Goal: Entertainment & Leisure: Browse casually

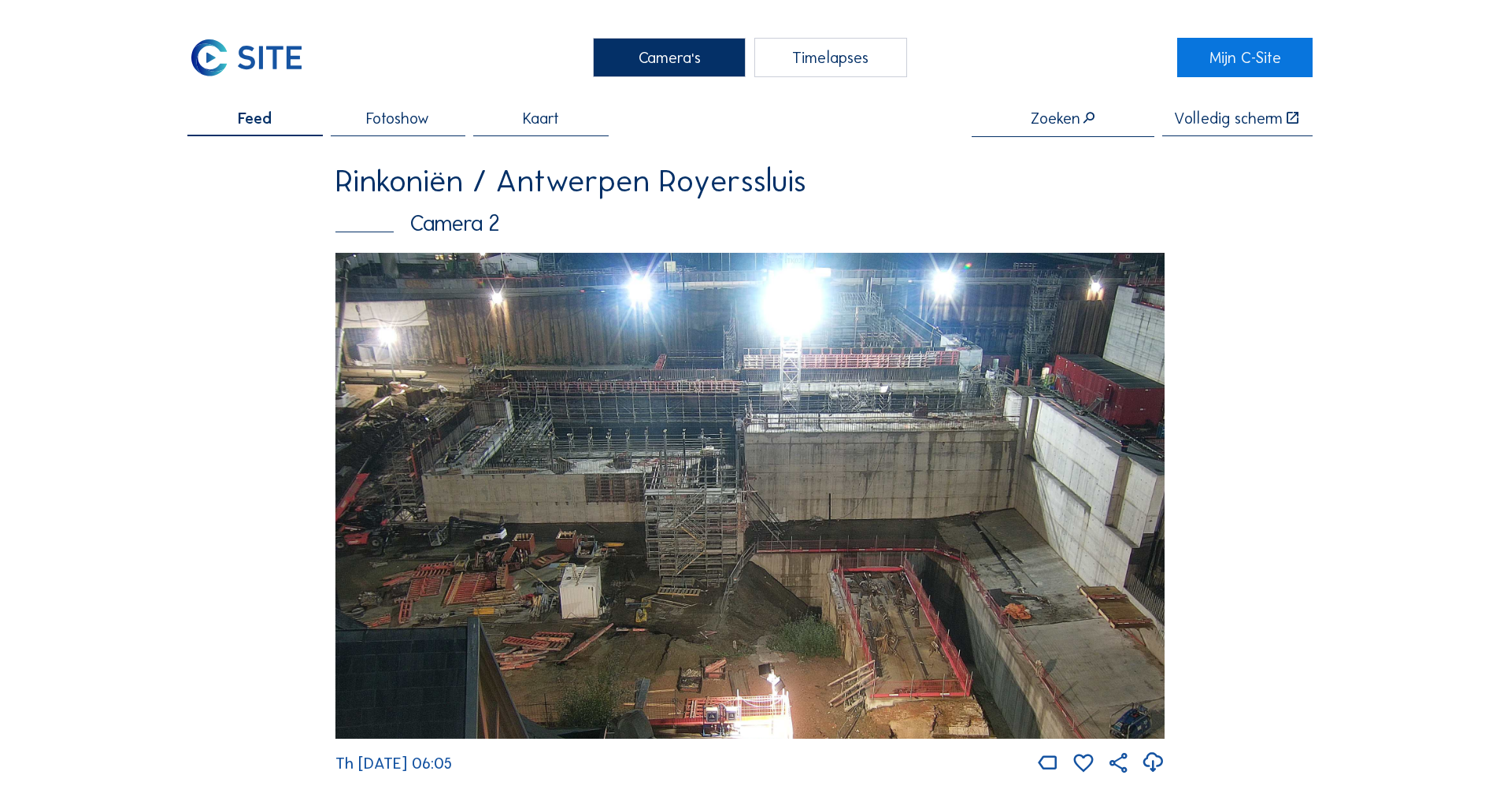
click at [665, 57] on div "Camera's" at bounding box center [669, 57] width 153 height 39
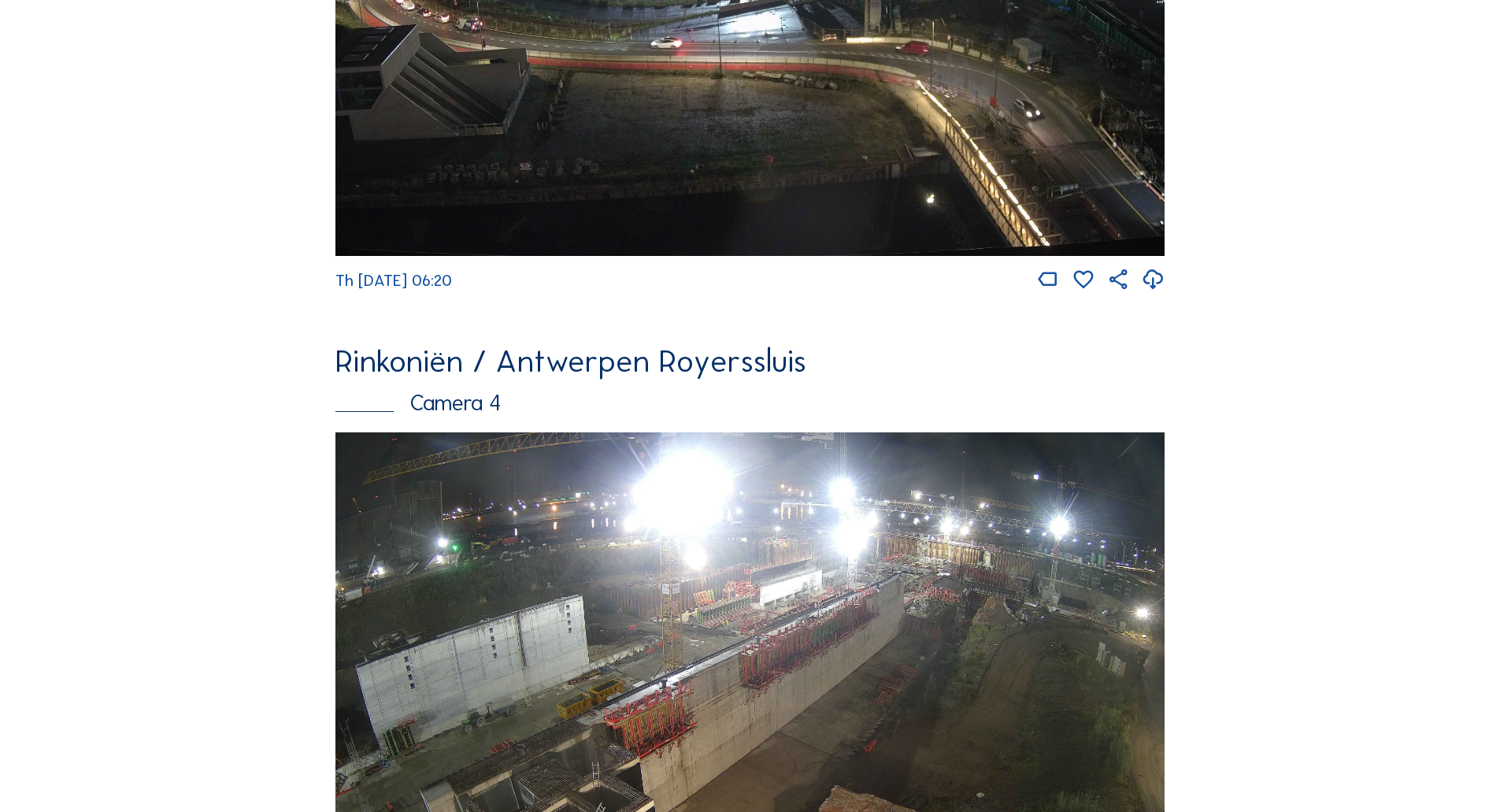
scroll to position [2540, 0]
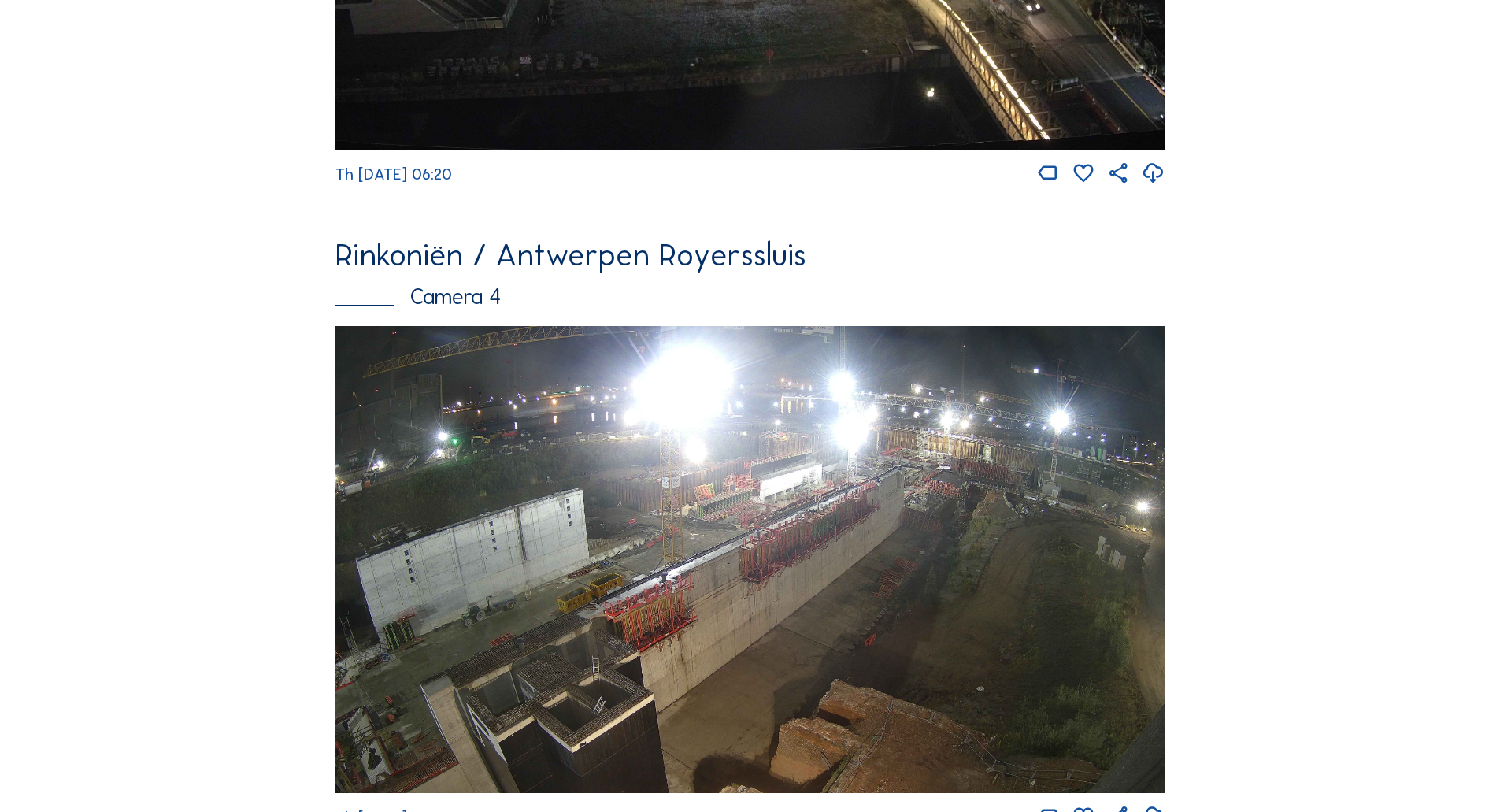
click at [939, 518] on img at bounding box center [750, 559] width 829 height 467
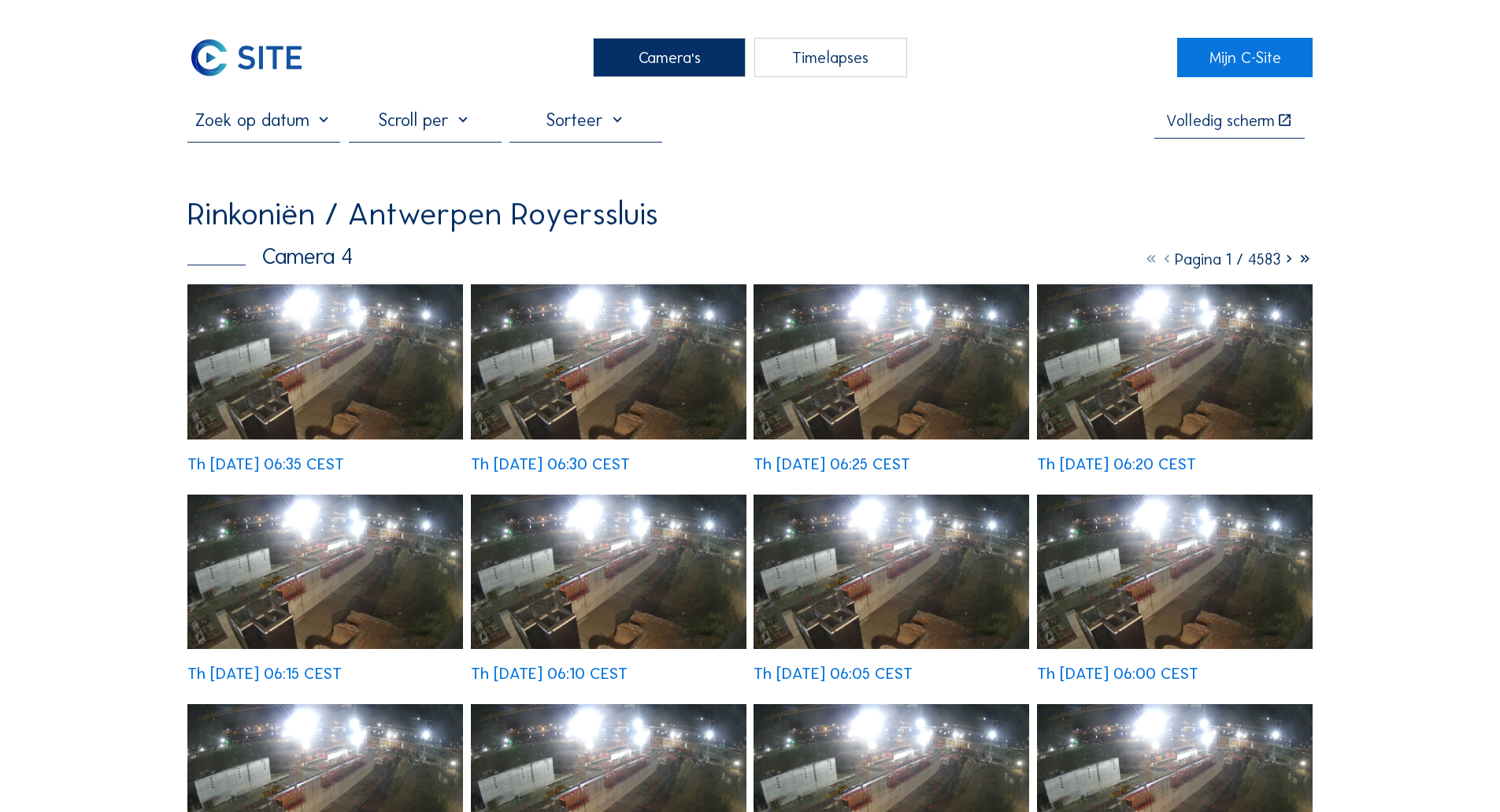
click at [352, 342] on img at bounding box center [325, 361] width 276 height 155
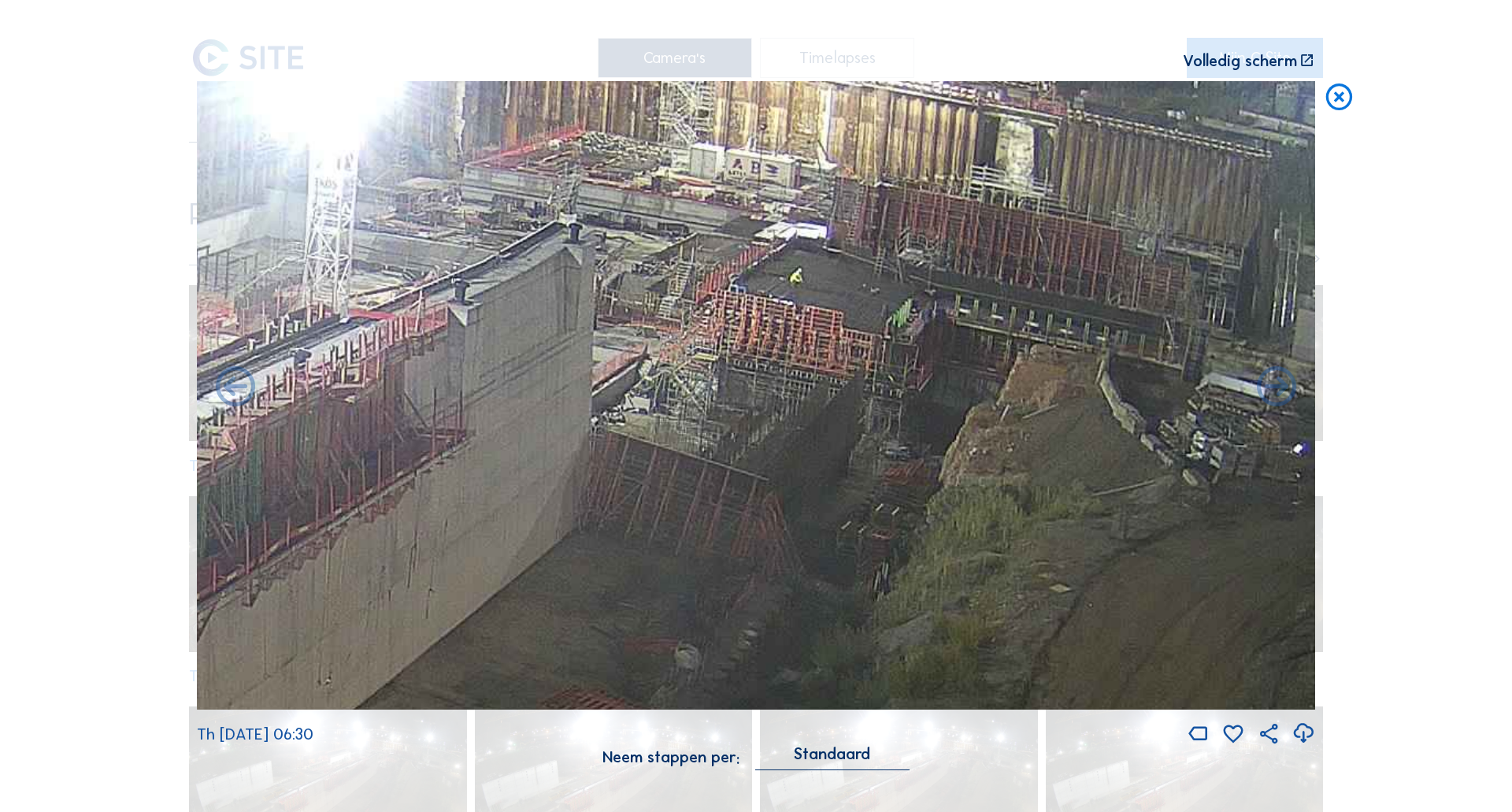
click at [1326, 99] on icon at bounding box center [1339, 97] width 32 height 33
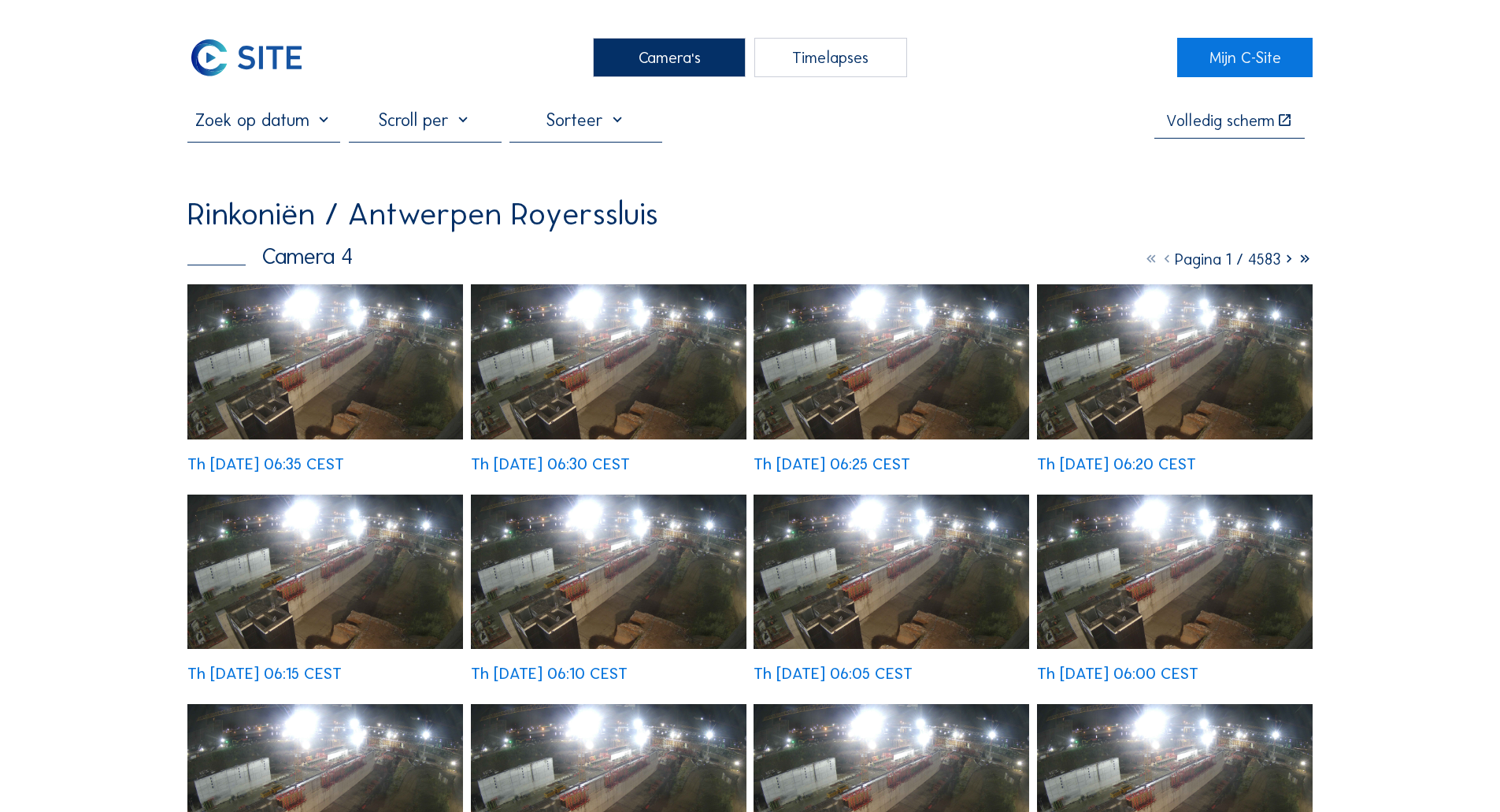
click at [327, 118] on input "text" at bounding box center [263, 120] width 153 height 21
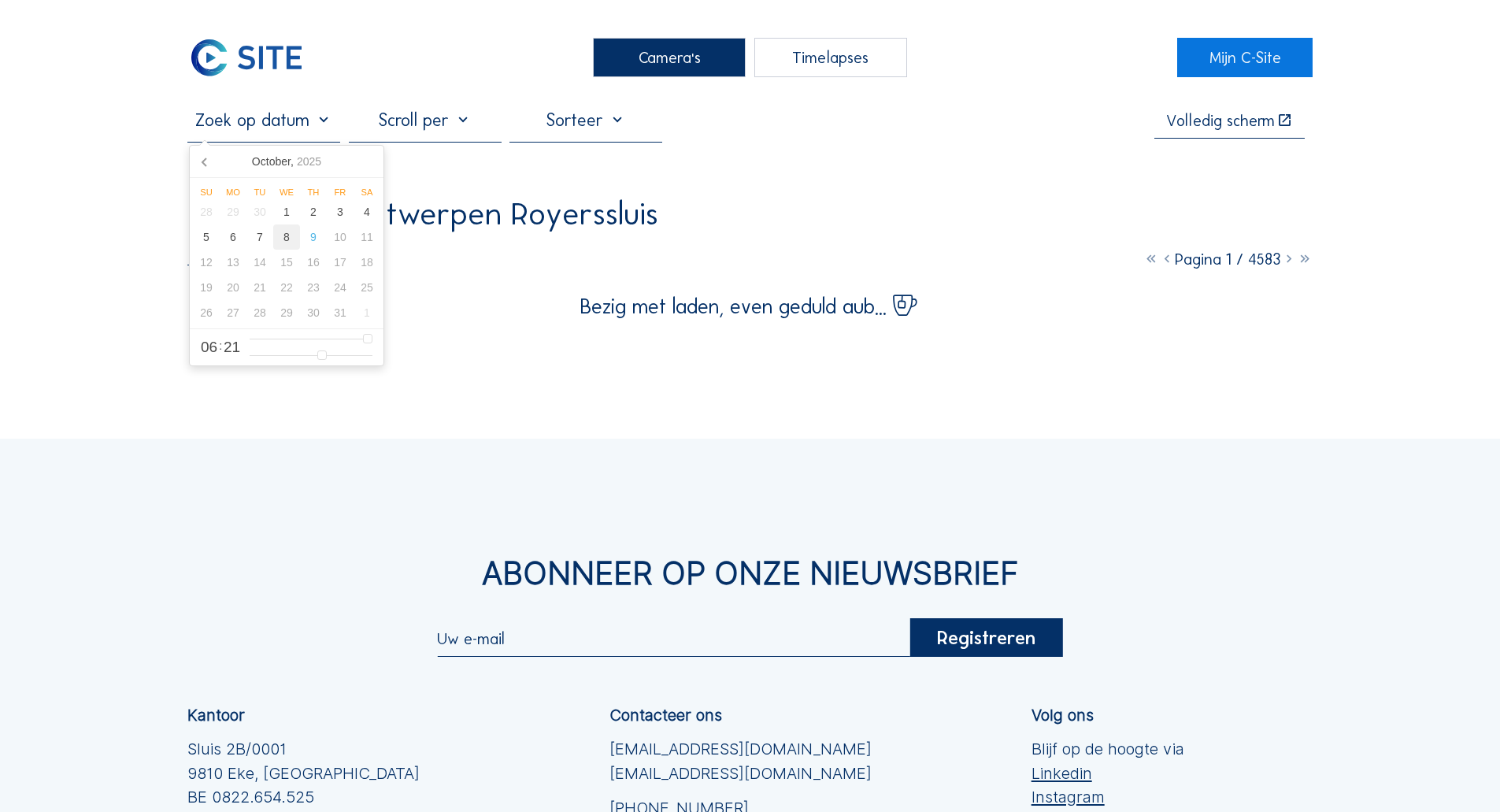
click at [289, 244] on div "8" at bounding box center [287, 237] width 27 height 25
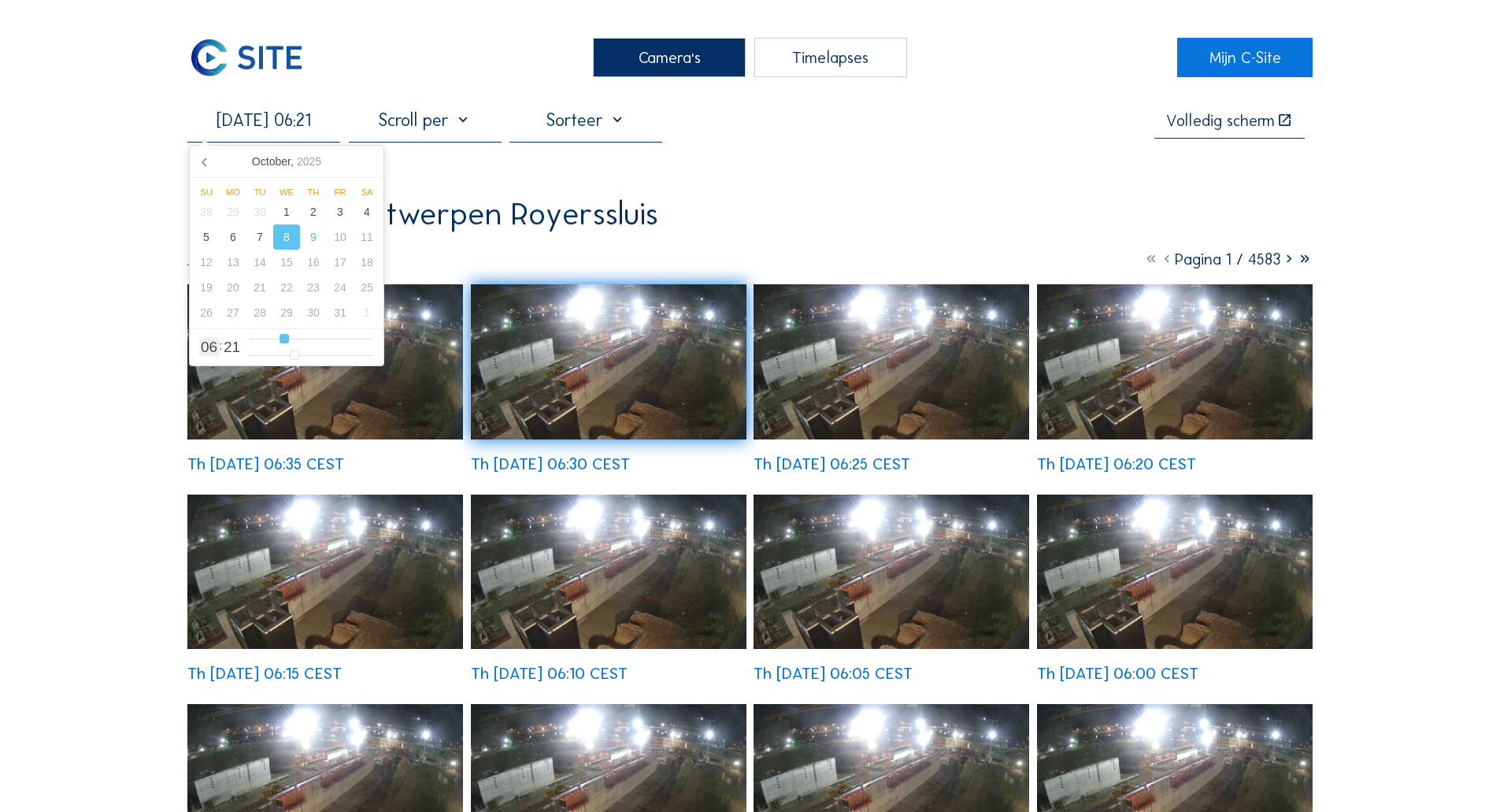
type input "[DATE] 17:21"
type input "17"
click at [338, 340] on input "range" at bounding box center [310, 339] width 122 height 13
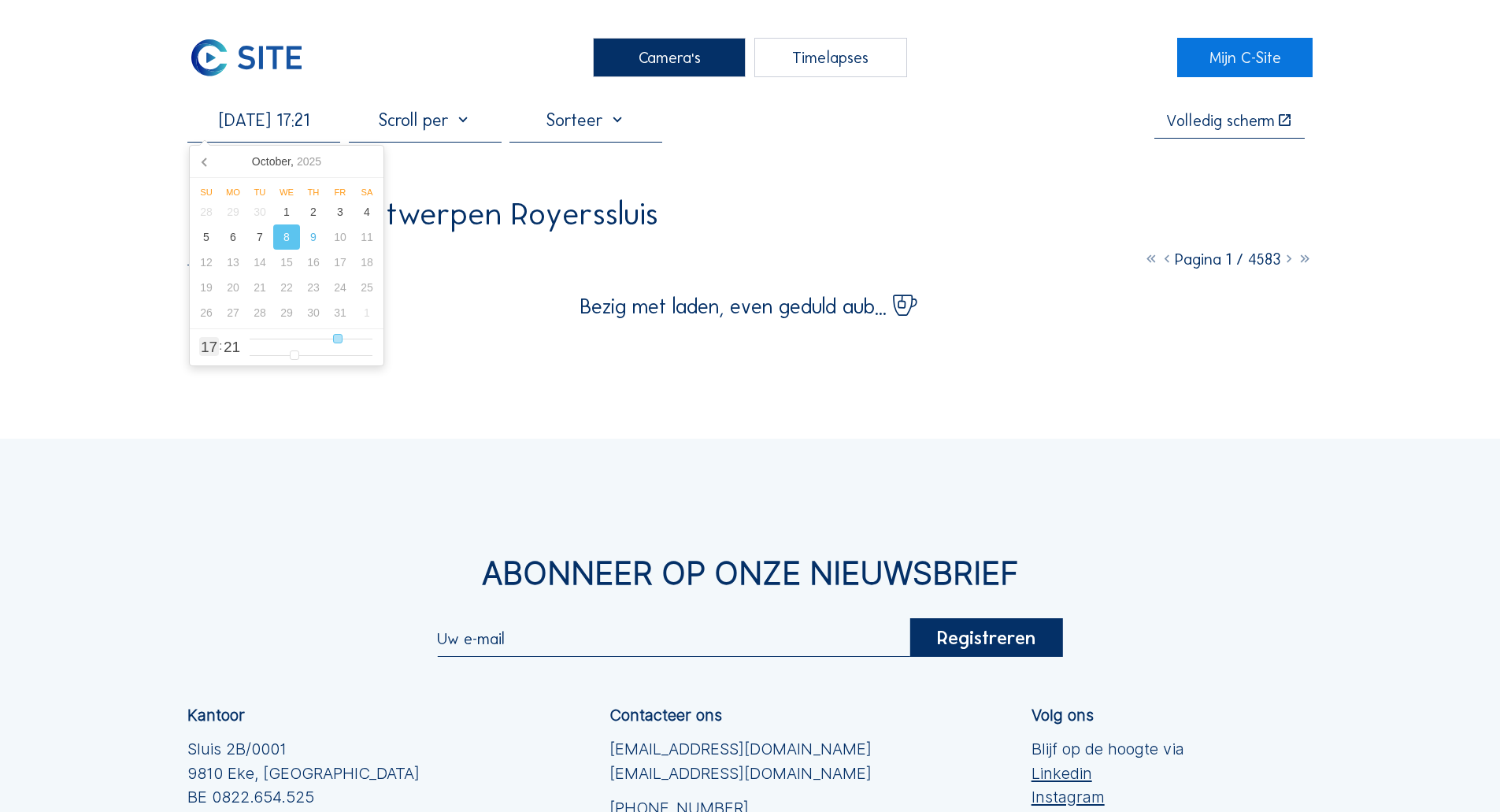
type input "[DATE] 14:21"
type input "14"
click at [324, 339] on input "range" at bounding box center [310, 339] width 122 height 13
type input "[DATE] 15:21"
type input "15"
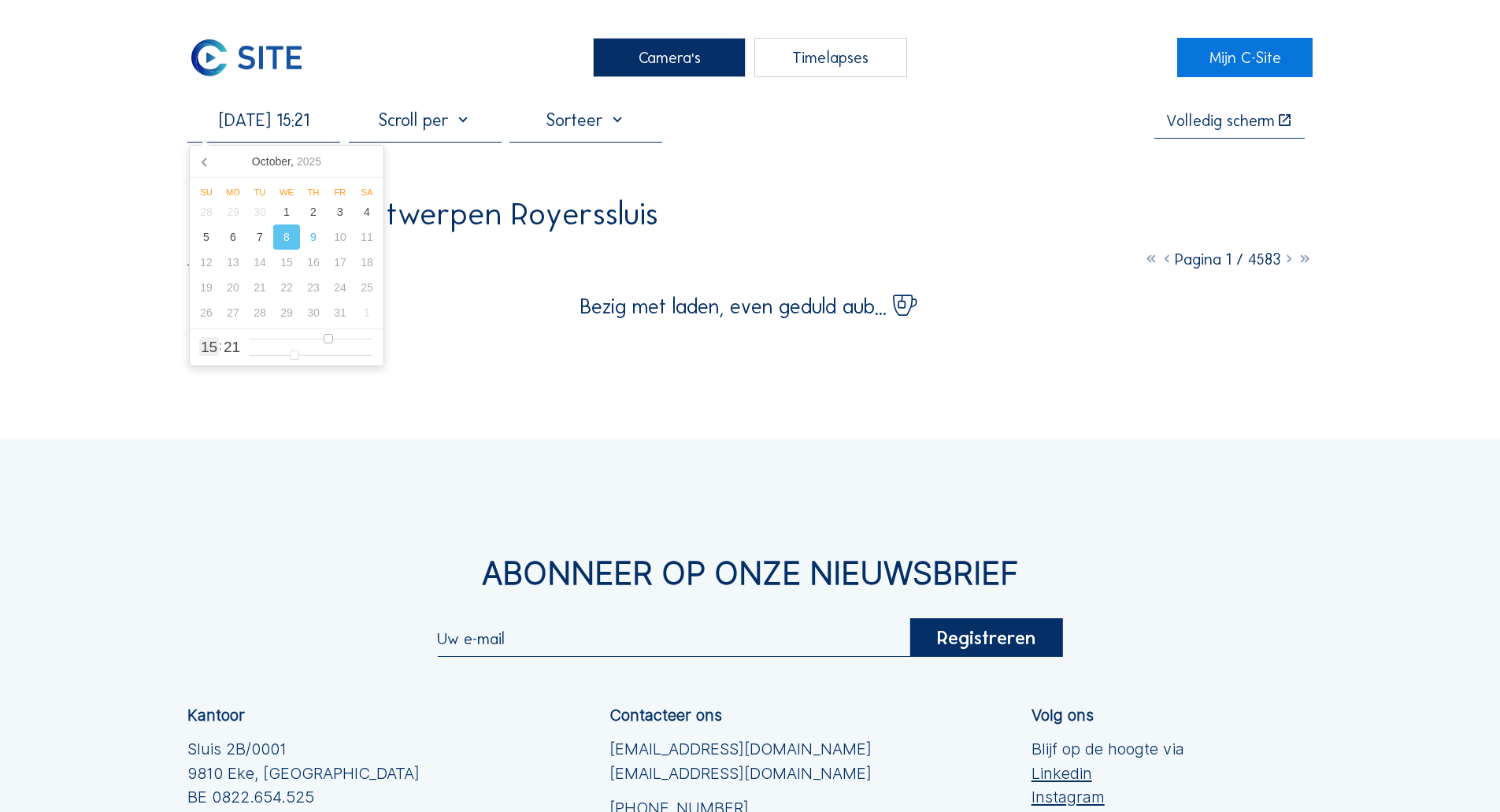
click at [329, 337] on input "range" at bounding box center [310, 339] width 122 height 13
click at [332, 337] on input "range" at bounding box center [310, 339] width 122 height 13
type input "[DATE] 16:21"
type input "16"
click at [335, 337] on input "range" at bounding box center [310, 339] width 122 height 13
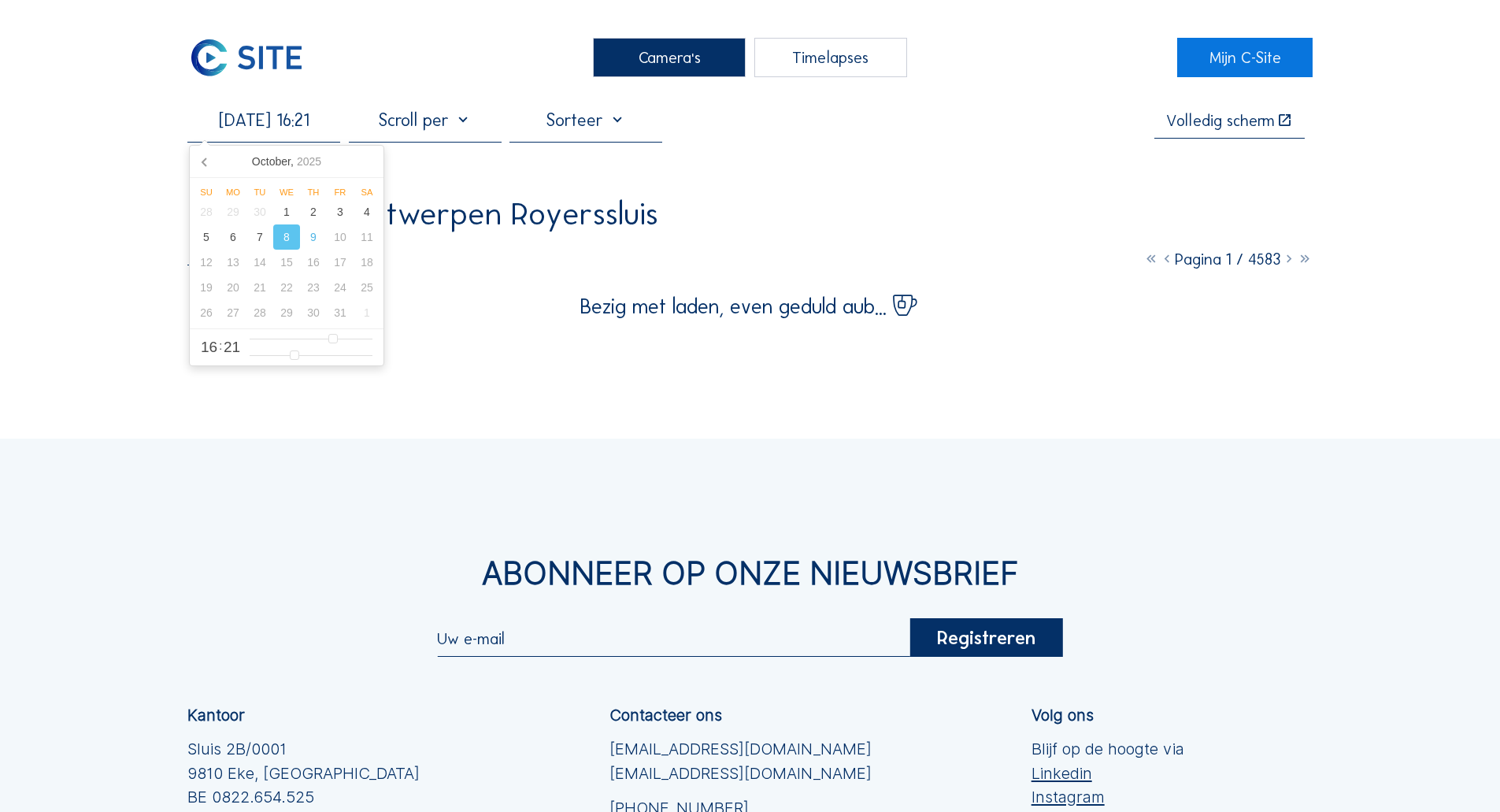
click at [166, 331] on div "Camera's Timelapses Mijn C-Site [DATE] 16:21 Volledig scherm Rinkoniën / Antwer…" at bounding box center [750, 540] width 1500 height 1081
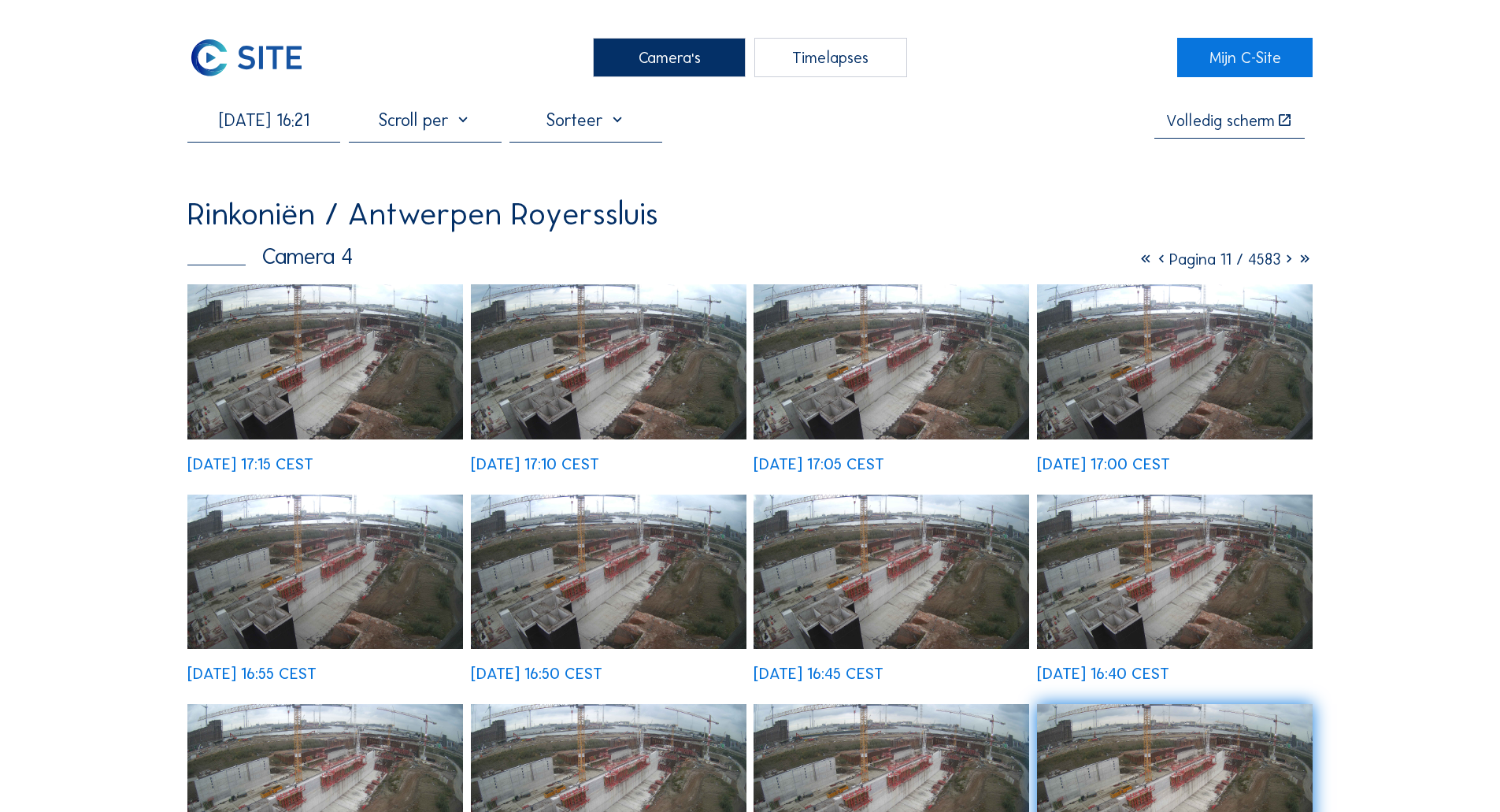
click at [356, 357] on img at bounding box center [325, 361] width 276 height 155
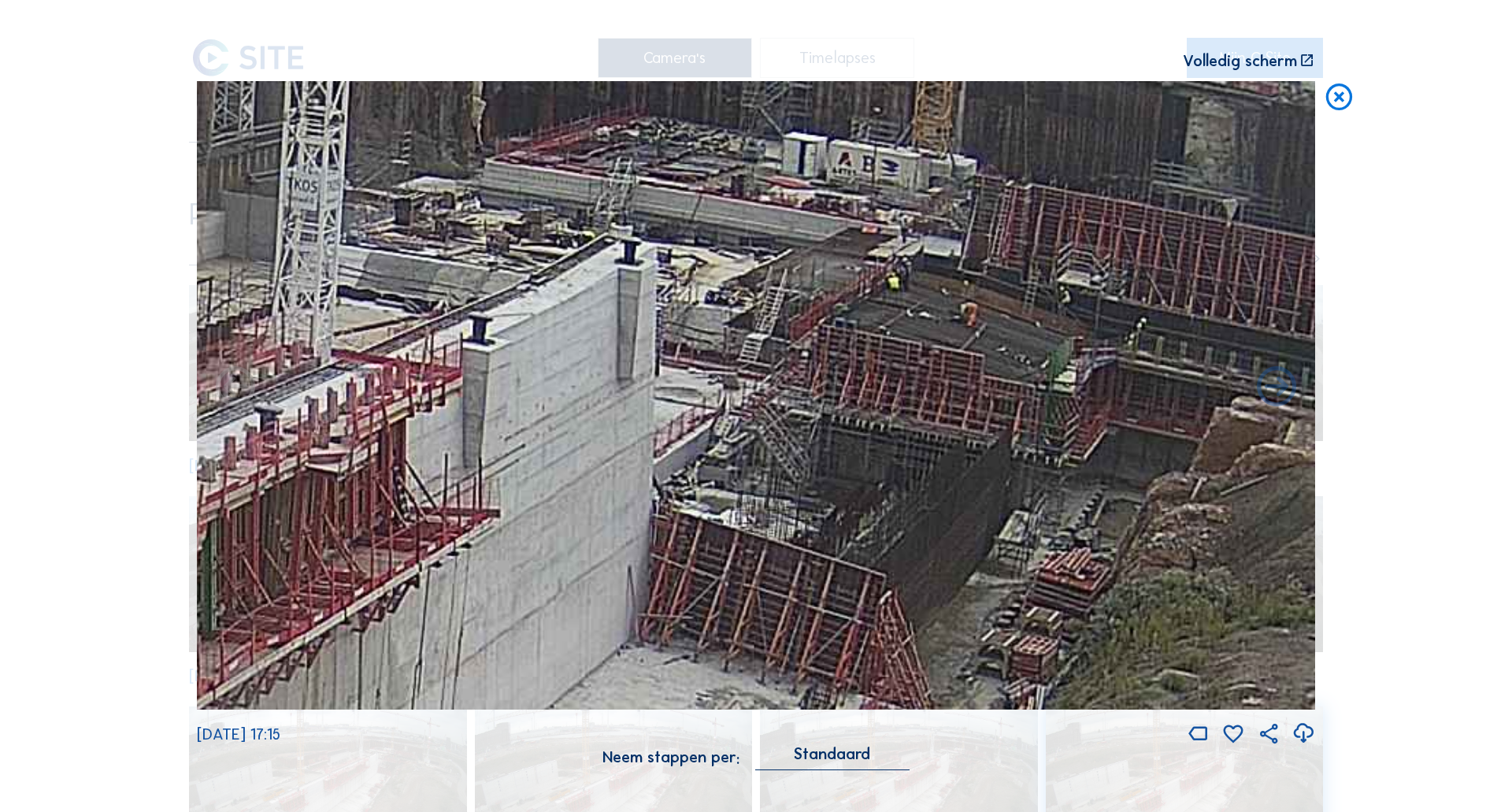
click at [1338, 103] on icon at bounding box center [1339, 97] width 32 height 33
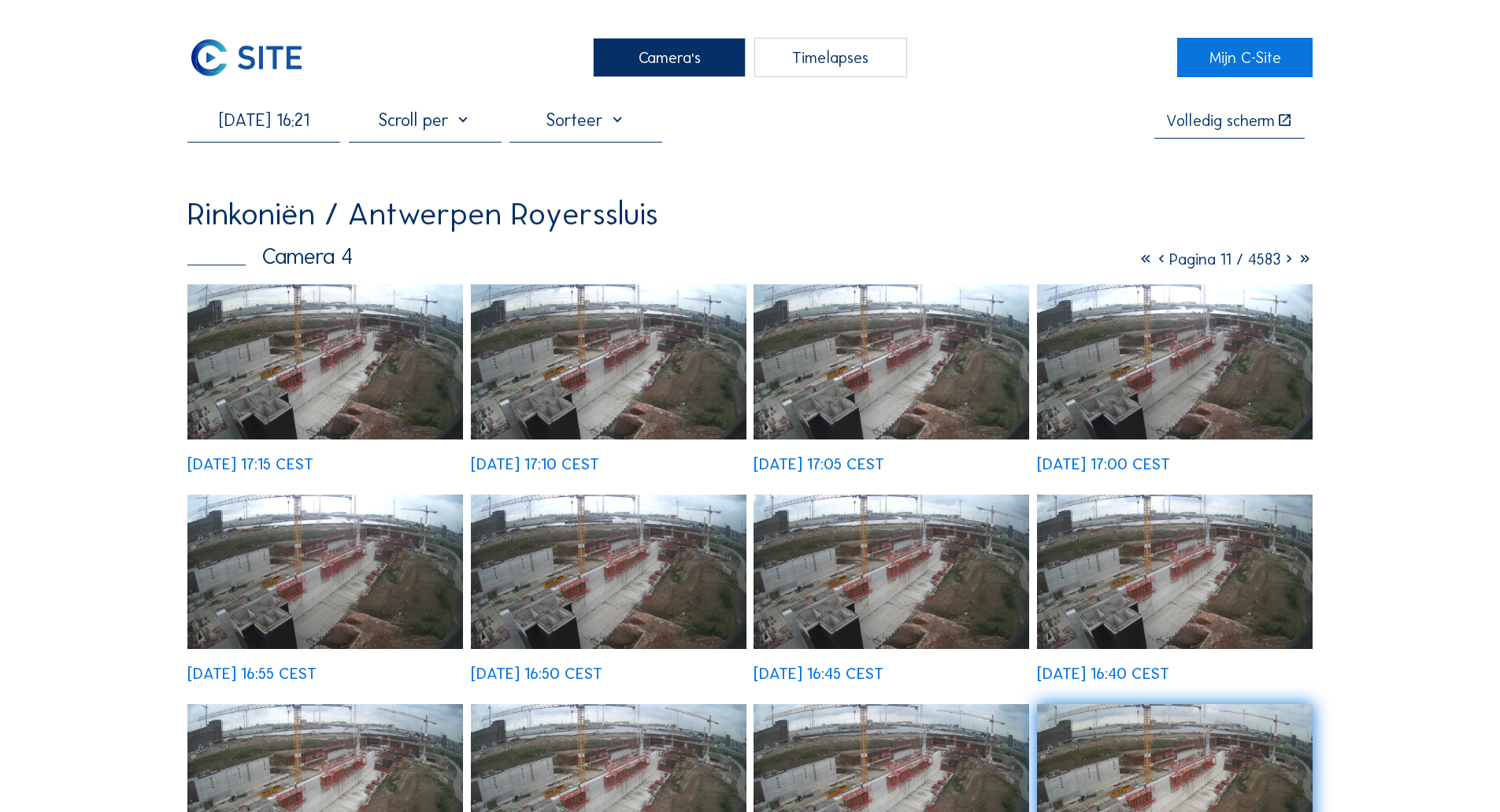
click at [320, 125] on input "[DATE] 16:21" at bounding box center [263, 120] width 153 height 21
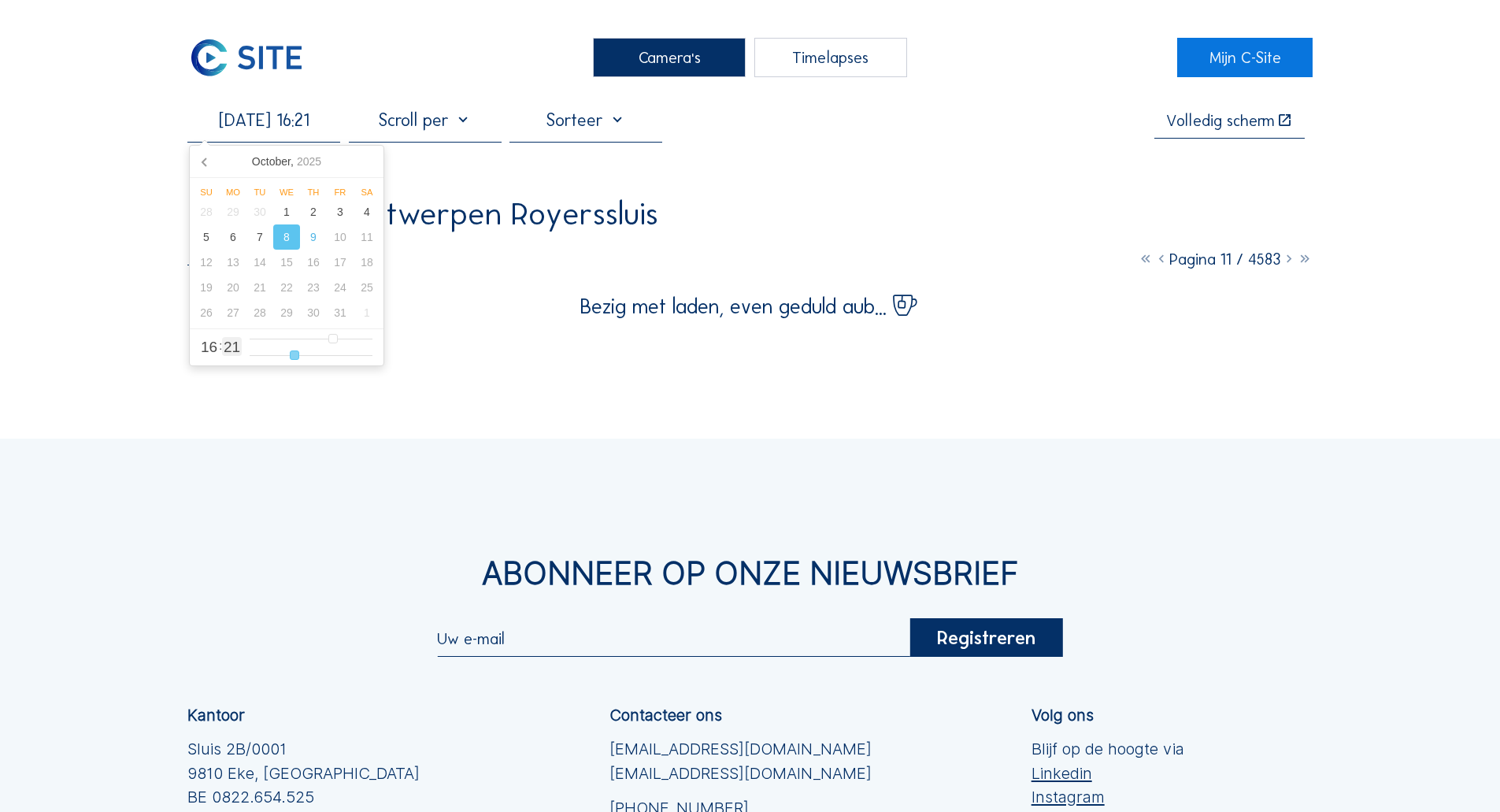
type input "[DATE] 16:22"
type input "22"
type input "[DATE] 16:23"
type input "23"
type input "[DATE] 16:24"
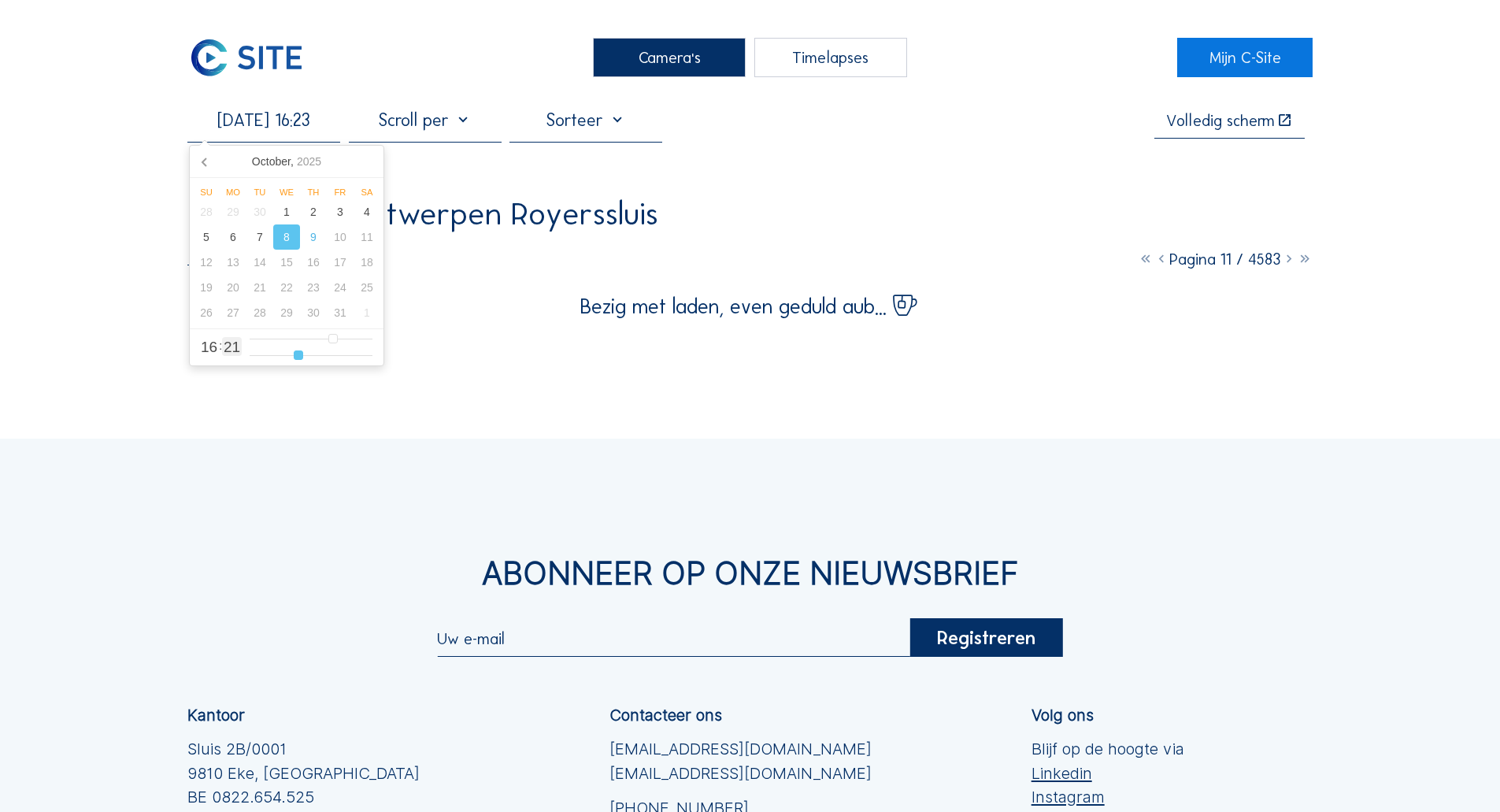
type input "24"
type input "[DATE] 16:25"
type input "25"
type input "[DATE] 16:26"
type input "26"
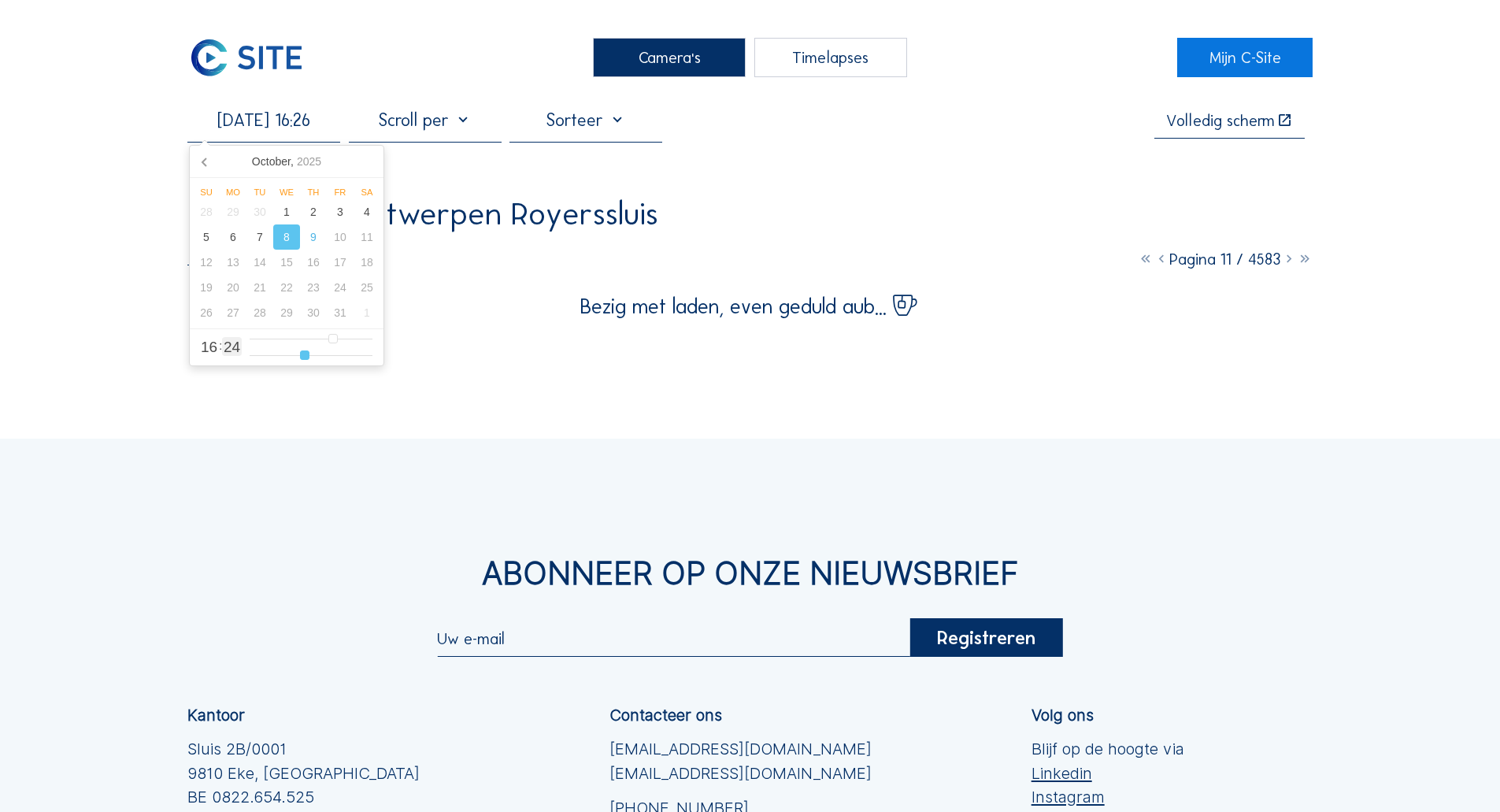
type input "[DATE] 16:27"
type input "27"
type input "[DATE] 16:28"
type input "28"
type input "[DATE] 16:29"
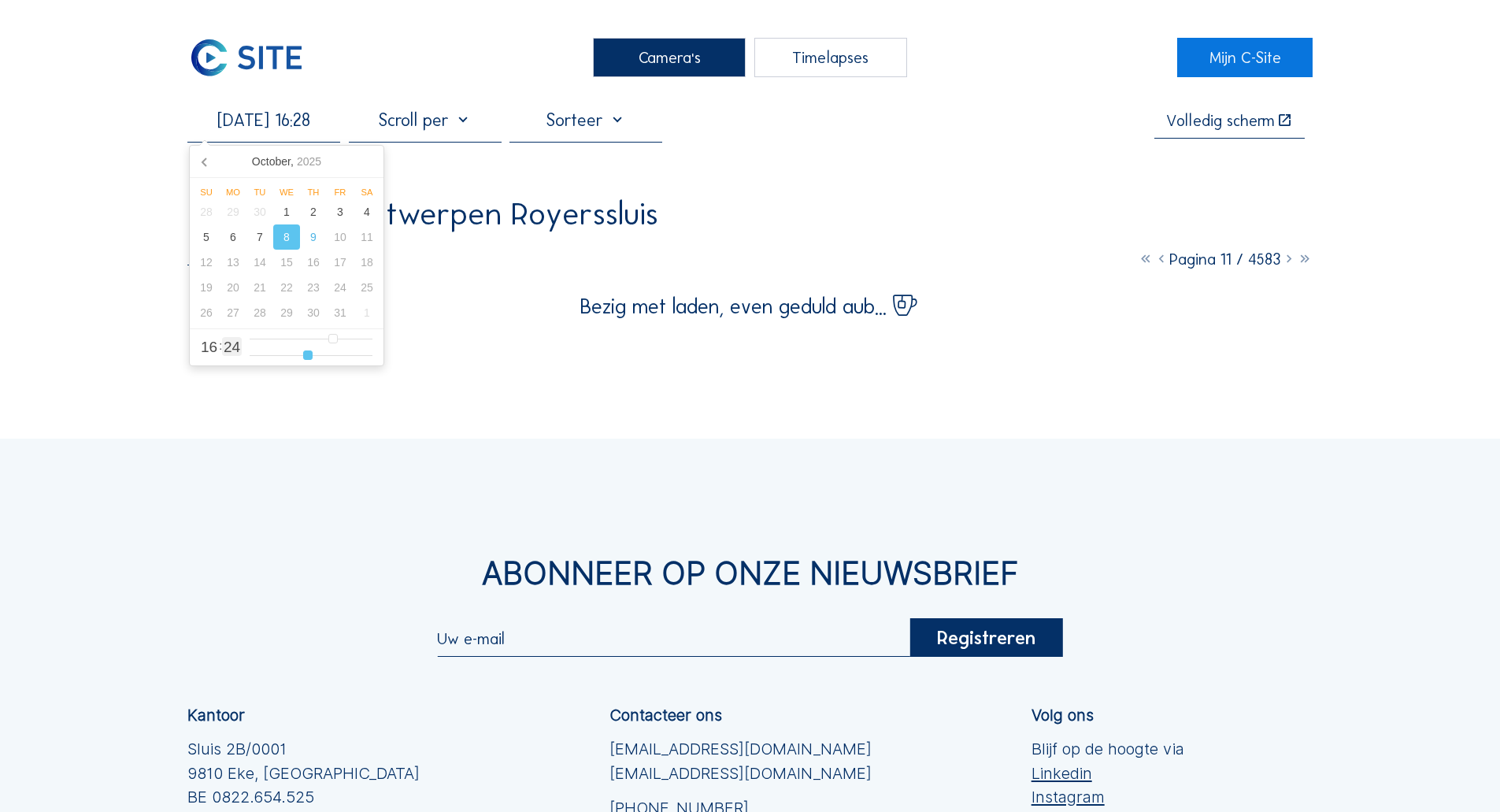
type input "29"
type input "[DATE] 16:30"
type input "30"
type input "[DATE] 16:31"
type input "31"
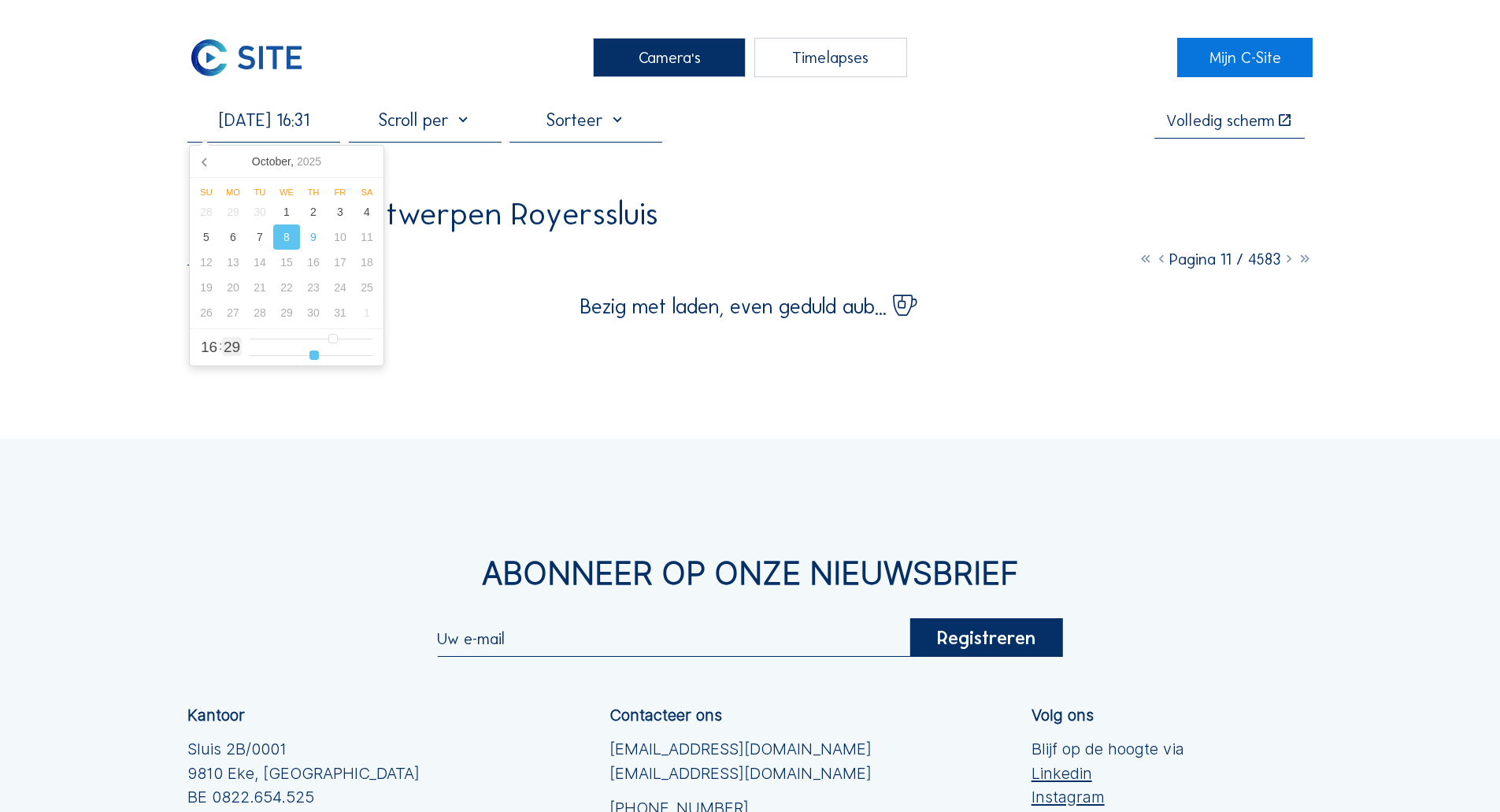
type input "[DATE] 16:32"
type input "32"
type input "[DATE] 16:33"
type input "33"
type input "[DATE] 16:34"
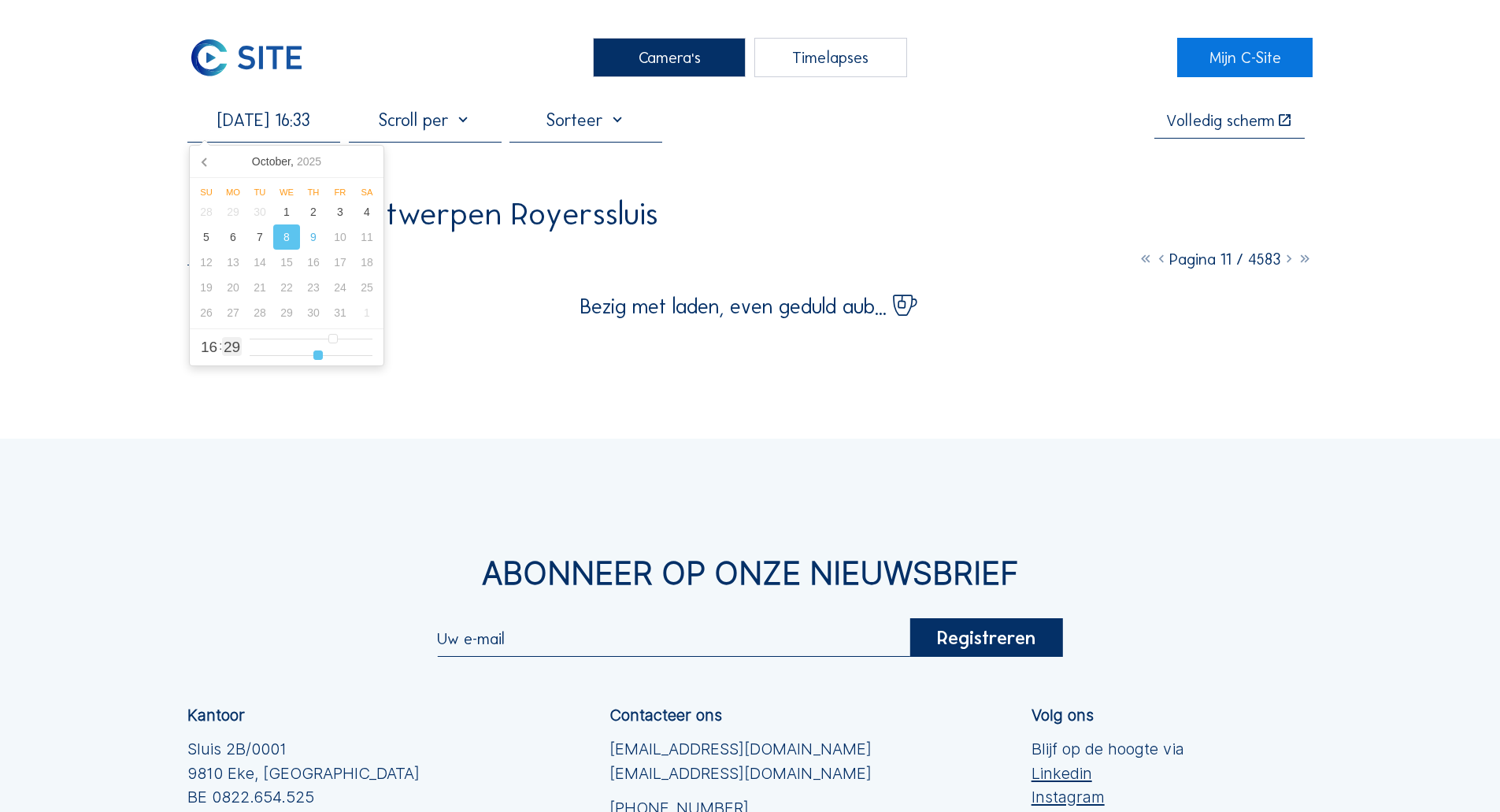
type input "34"
type input "[DATE] 16:35"
type input "35"
type input "[DATE] 16:36"
type input "36"
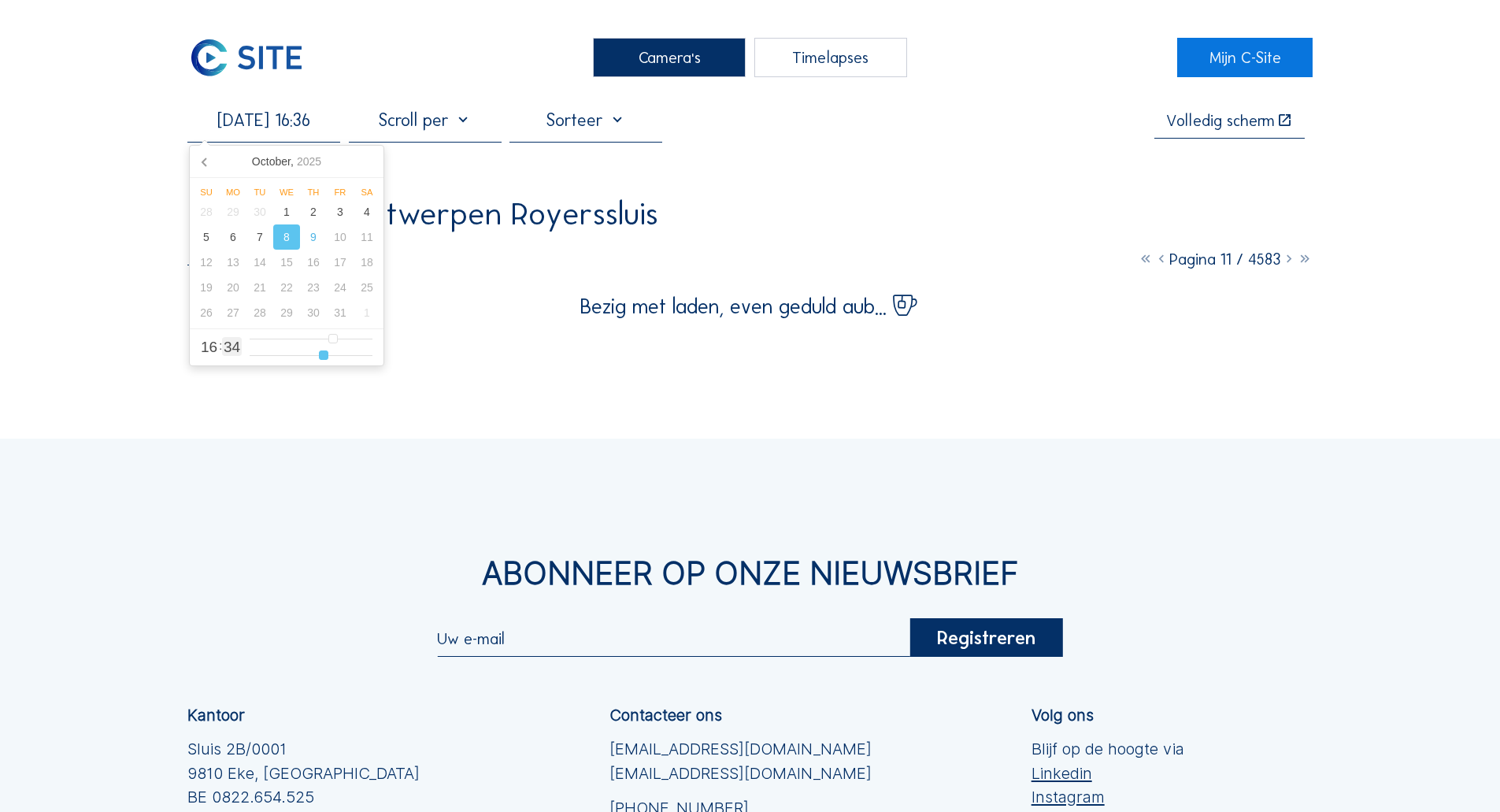
type input "[DATE] 16:37"
type input "37"
type input "[DATE] 16:38"
type input "38"
type input "[DATE] 16:39"
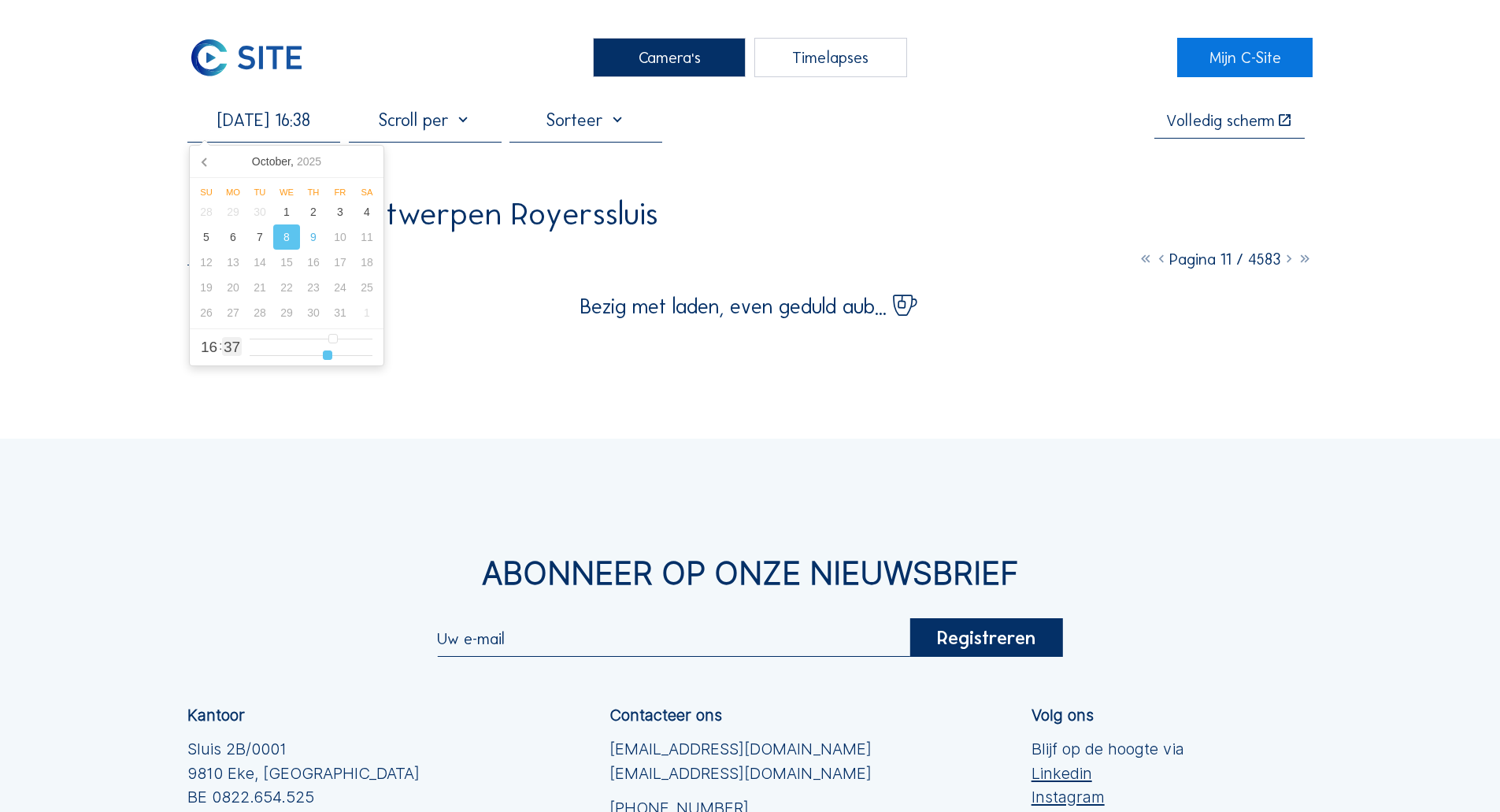
type input "39"
type input "[DATE] 16:40"
type input "40"
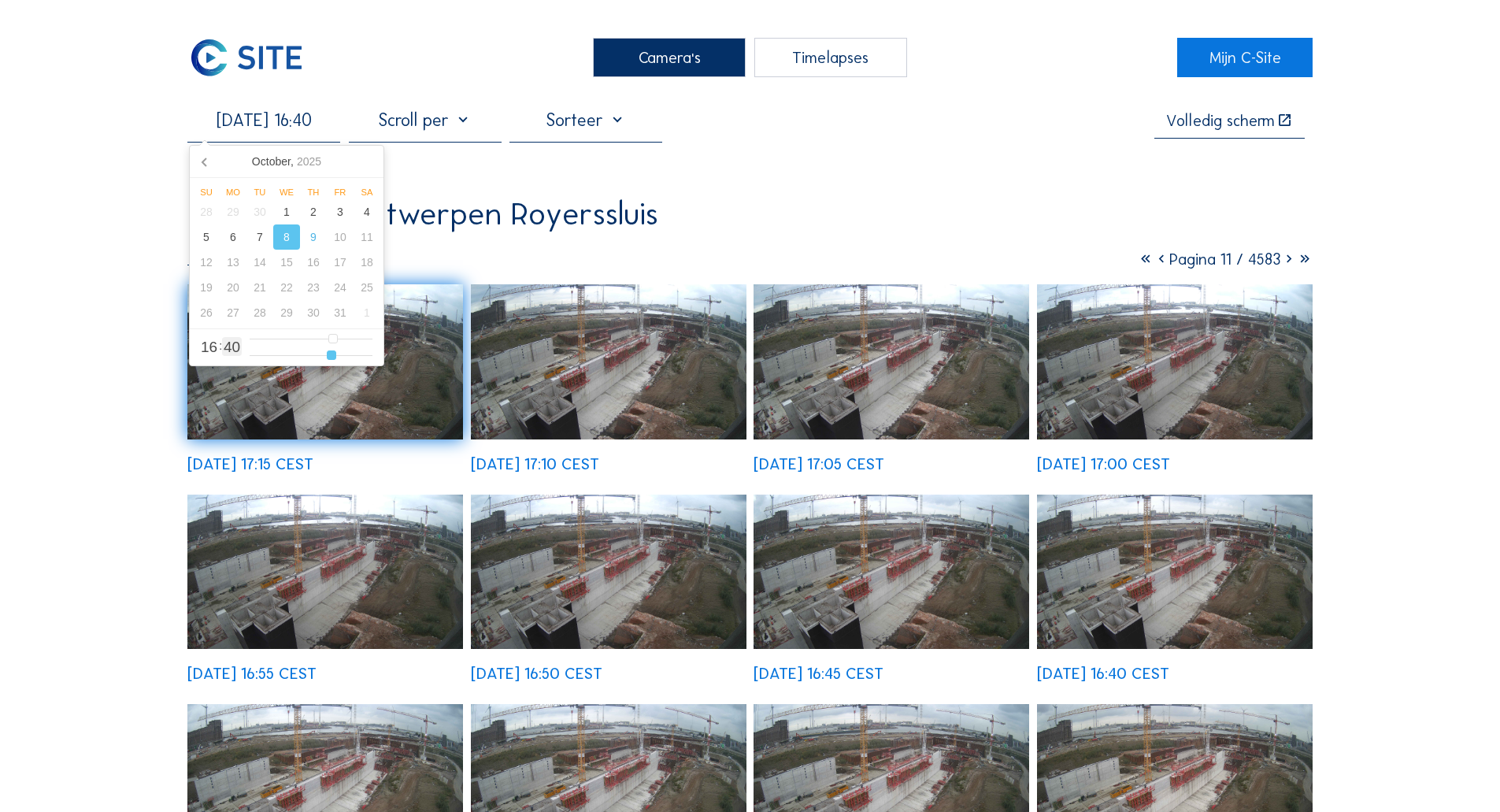
type input "[DATE] 16:41"
type input "41"
type input "[DATE] 16:42"
type input "42"
type input "[DATE] 16:43"
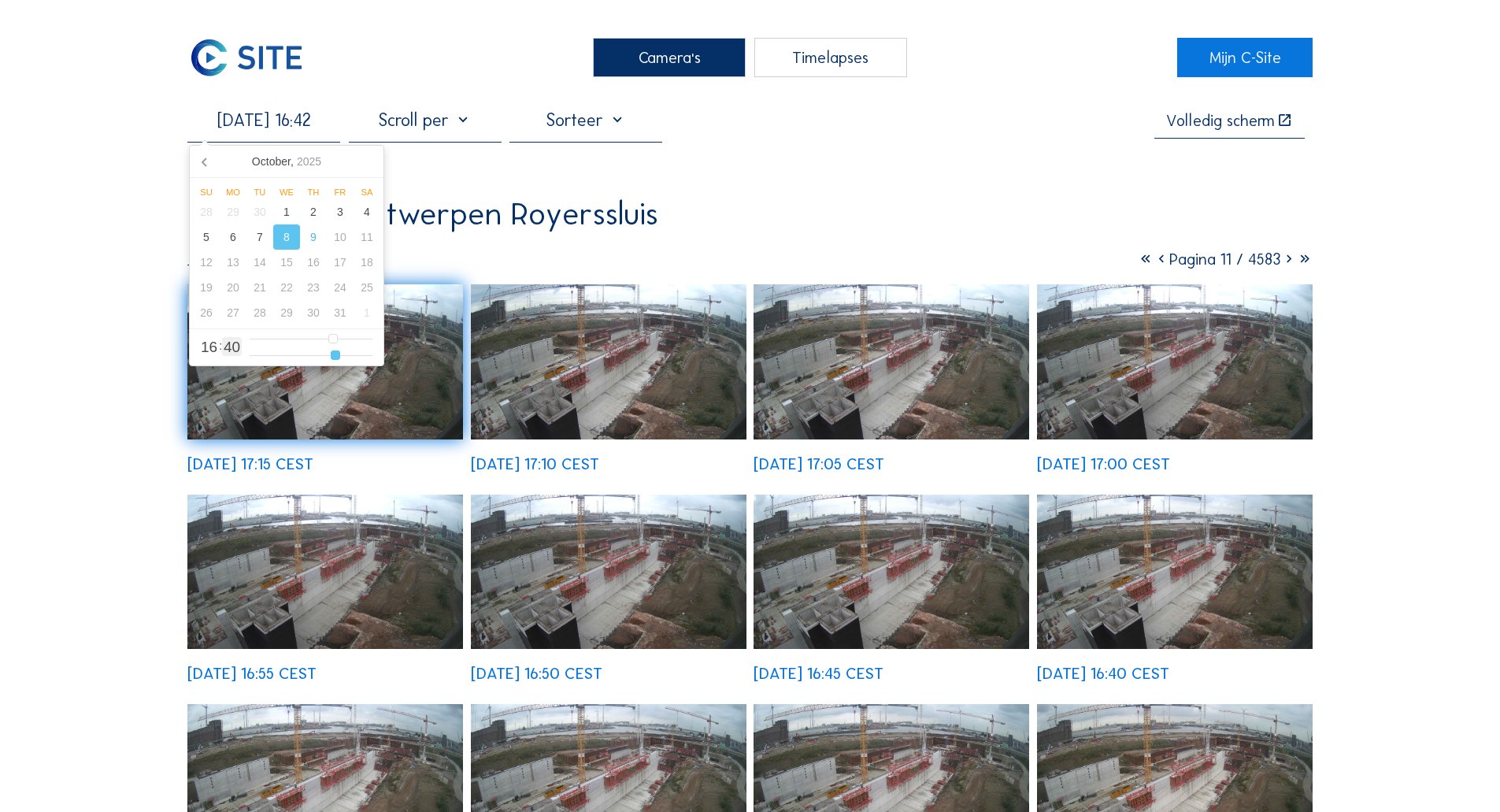
type input "43"
type input "[DATE] 16:44"
type input "44"
type input "[DATE] 16:45"
type input "45"
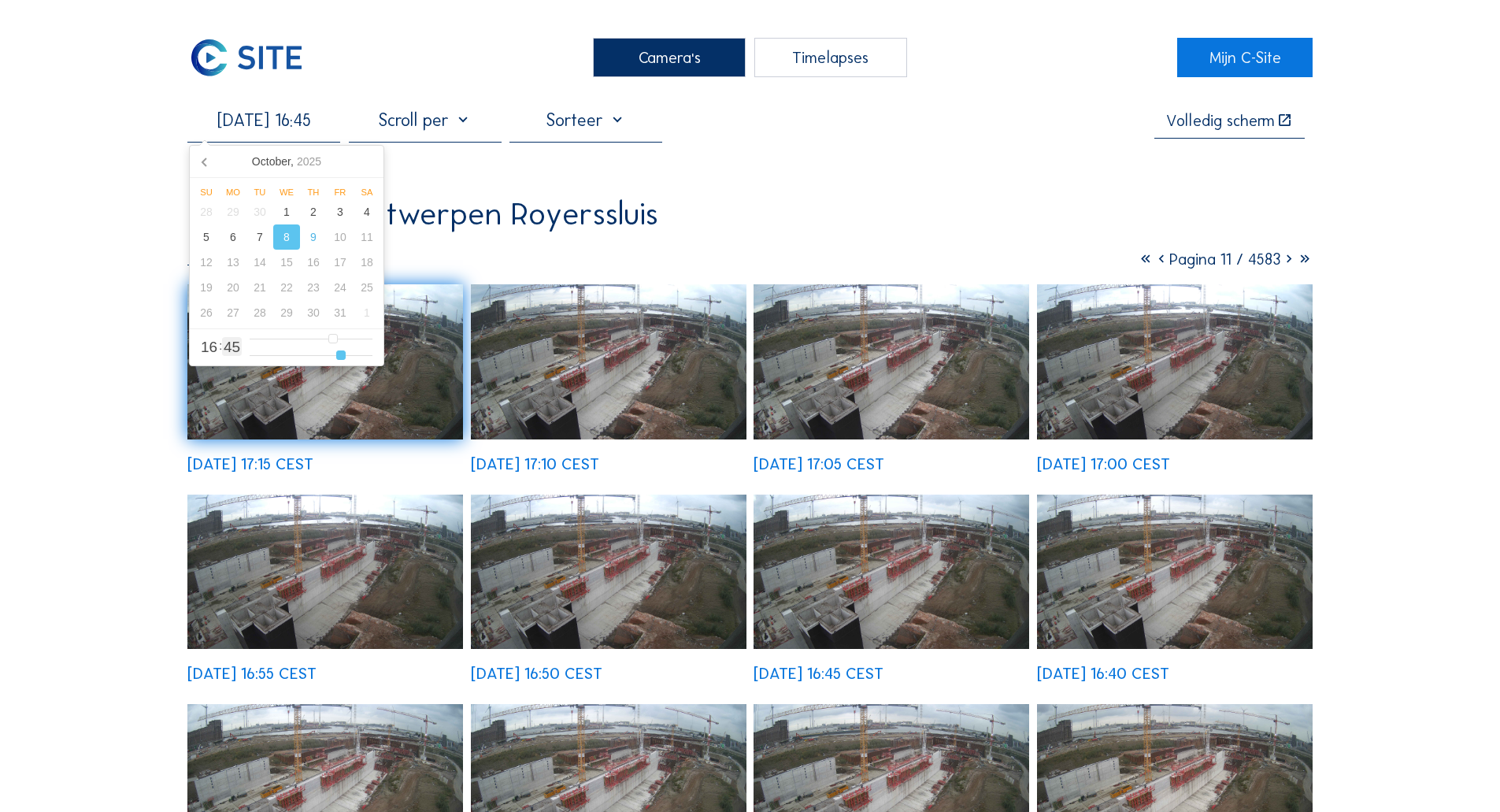
type input "[DATE] 16:46"
type input "46"
type input "[DATE] 16:47"
type input "47"
type input "[DATE] 16:48"
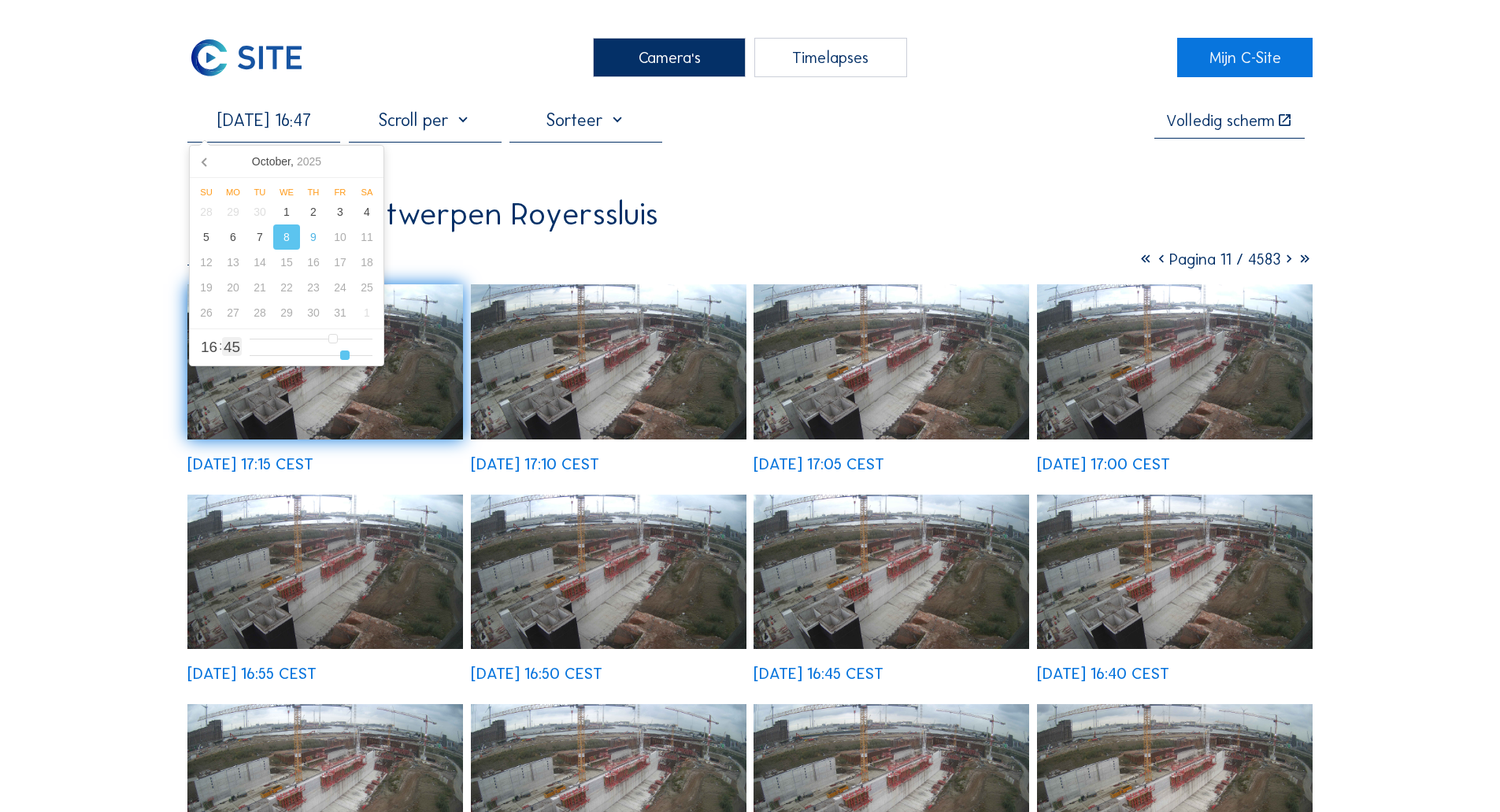
type input "48"
type input "[DATE] 16:49"
type input "49"
type input "[DATE] 16:50"
type input "50"
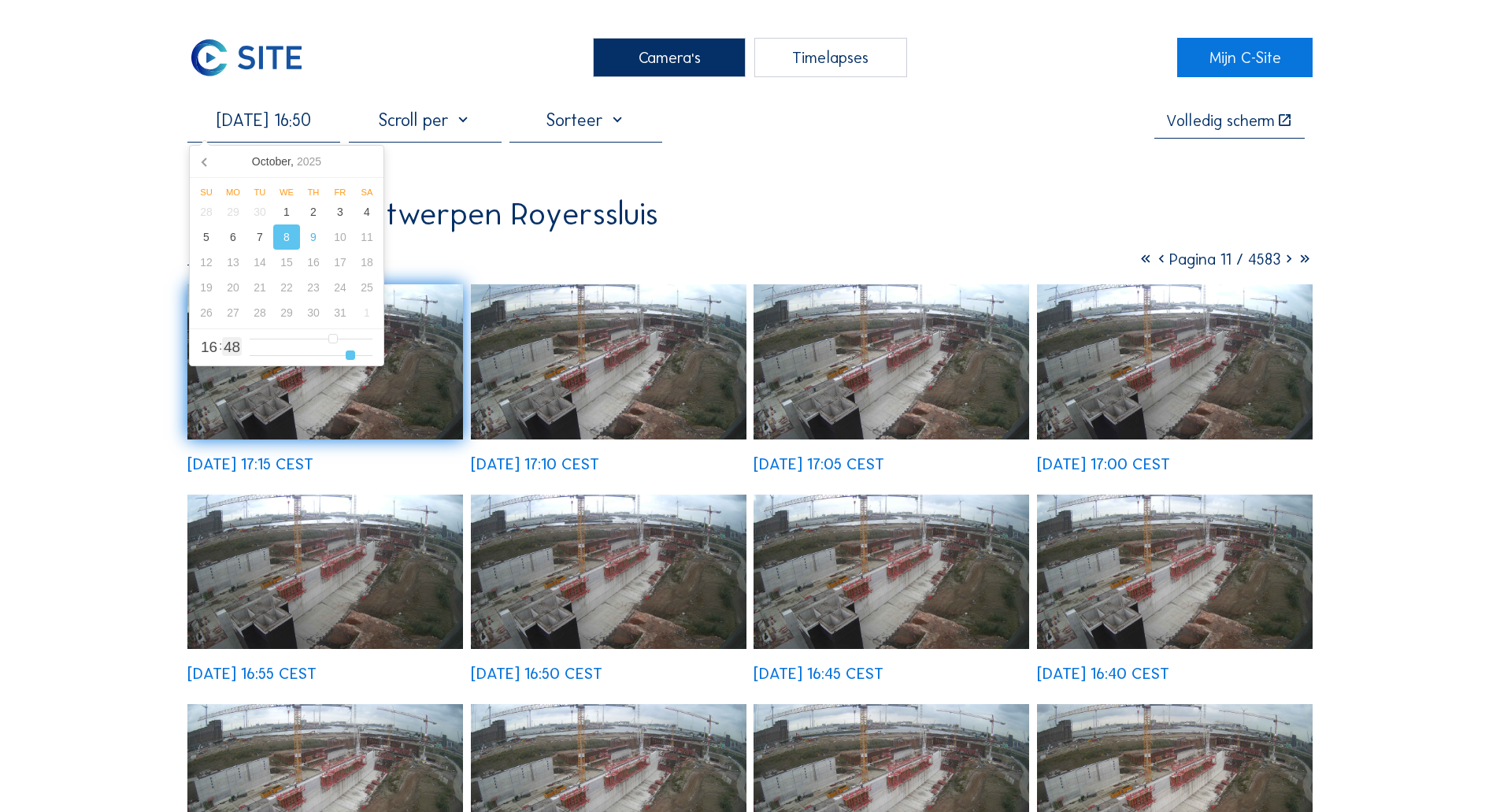
type input "[DATE] 16:51"
type input "51"
type input "[DATE] 16:52"
type input "52"
type input "[DATE] 16:53"
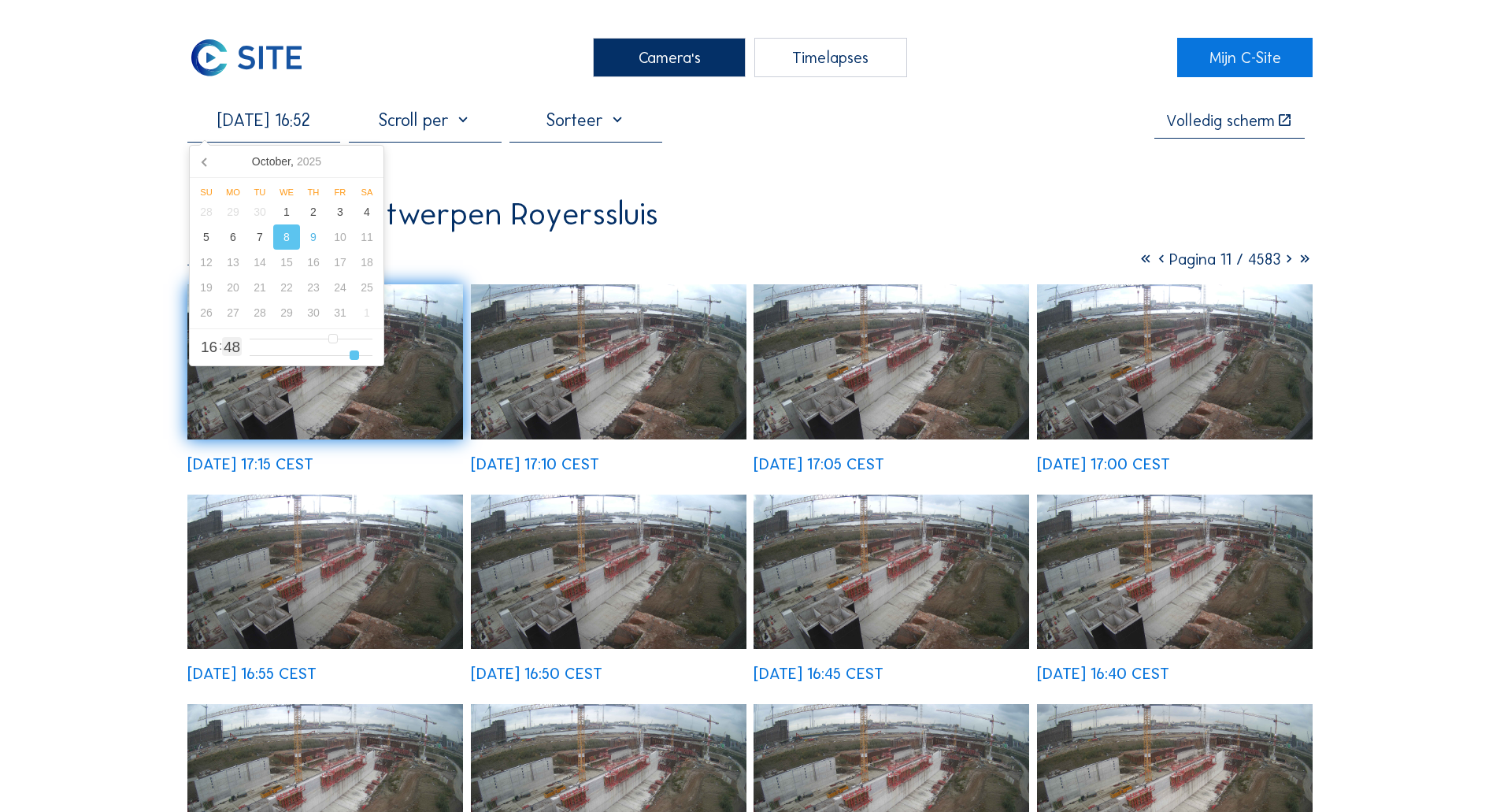
type input "53"
type input "[DATE] 16:54"
type input "54"
type input "[DATE] 16:55"
type input "55"
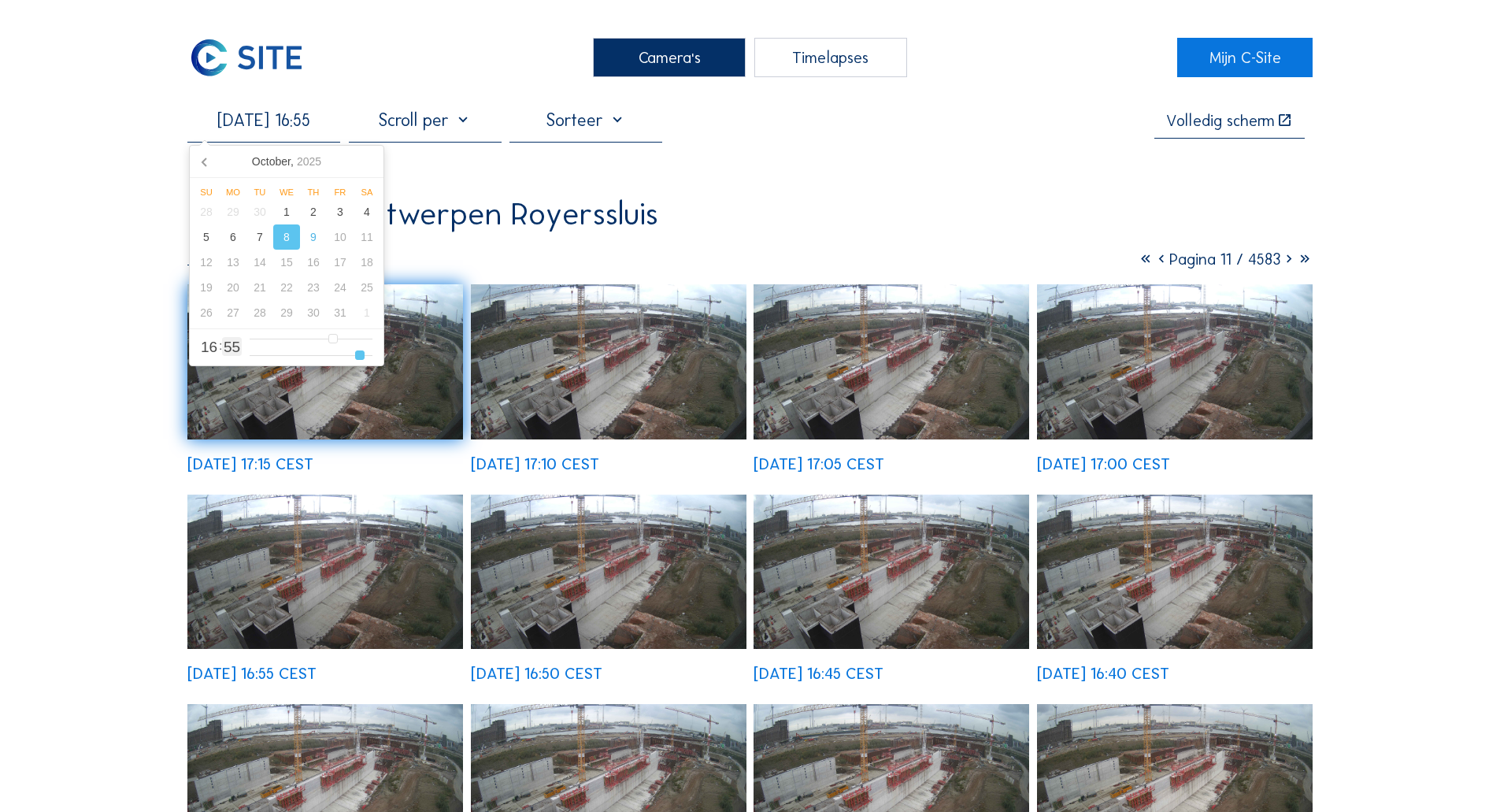
type input "[DATE] 16:56"
type input "56"
type input "[DATE] 16:57"
drag, startPoint x: 294, startPoint y: 355, endPoint x: 364, endPoint y: 379, distance: 74.0
type input "57"
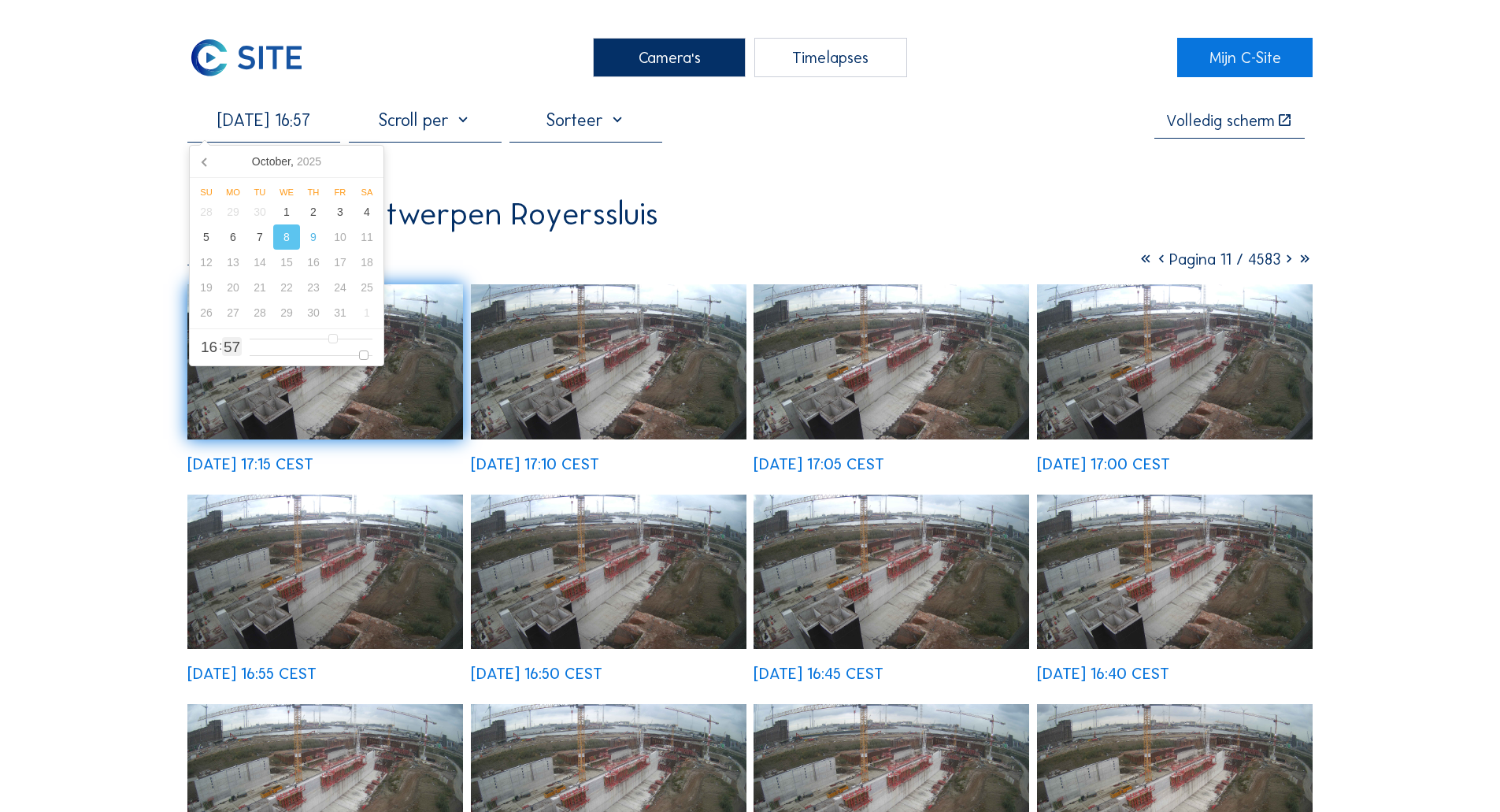
click at [364, 362] on input "range" at bounding box center [310, 355] width 122 height 13
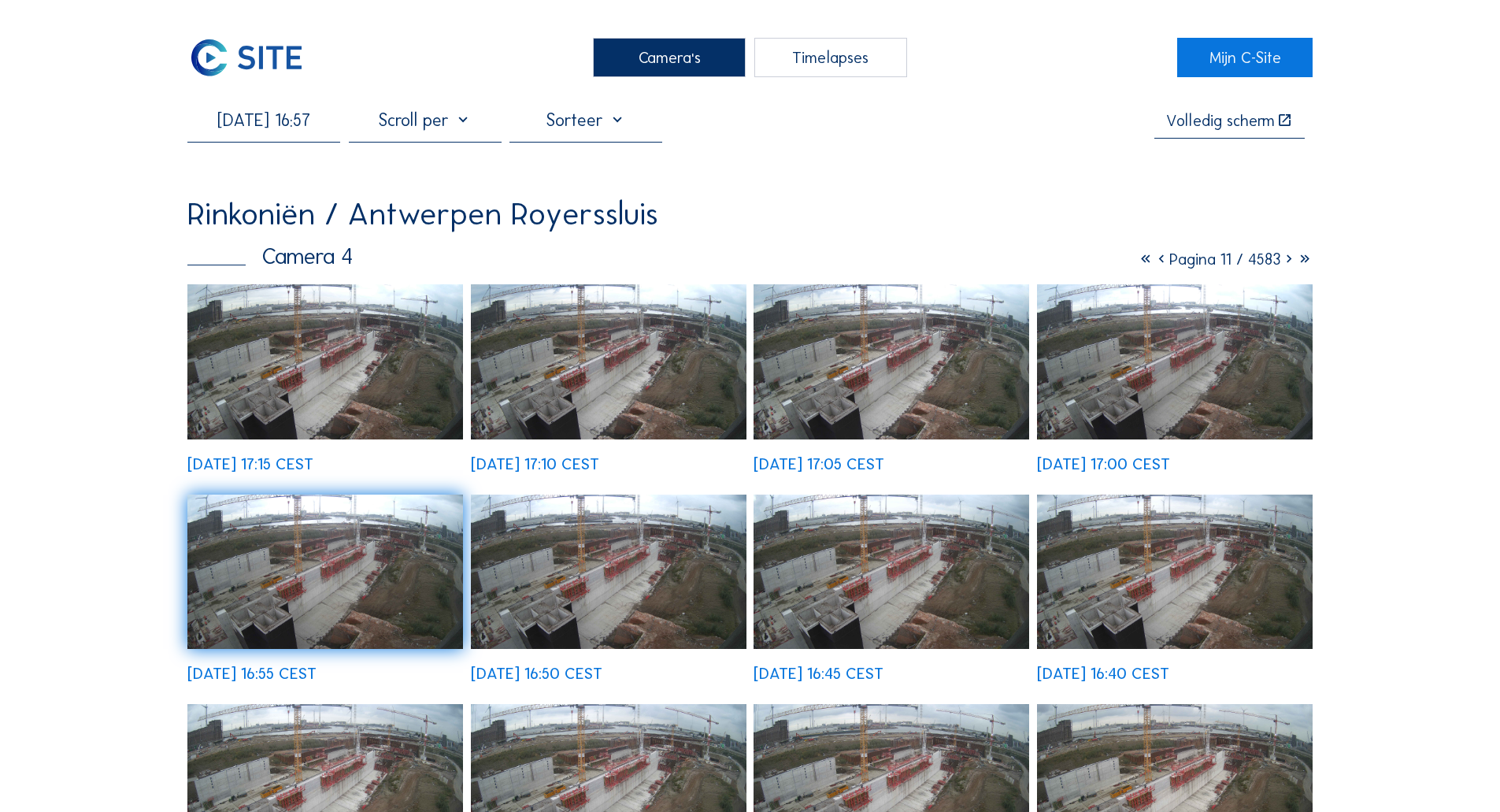
click at [333, 365] on img at bounding box center [325, 361] width 276 height 155
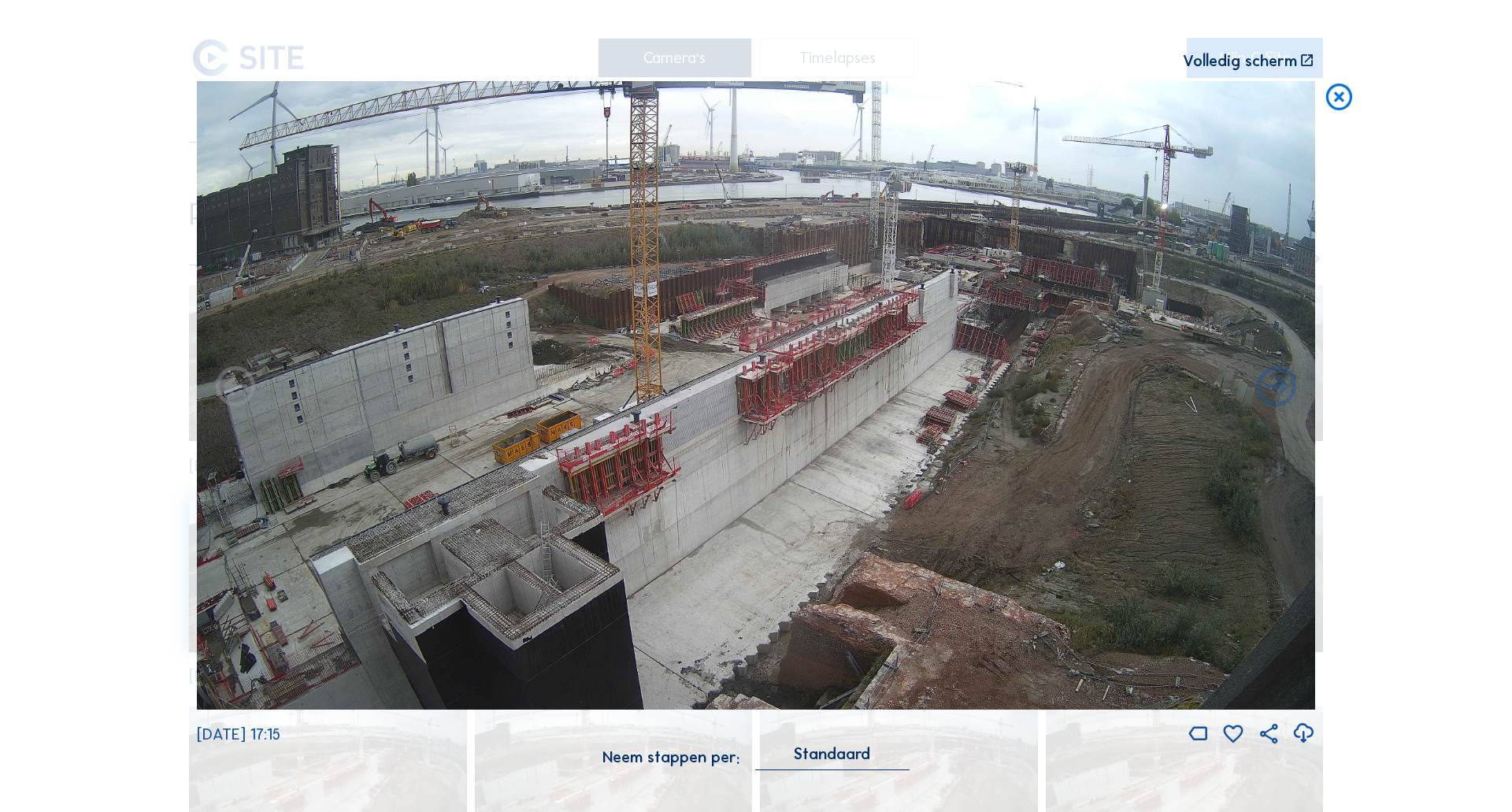
click at [1333, 100] on icon at bounding box center [1339, 97] width 32 height 33
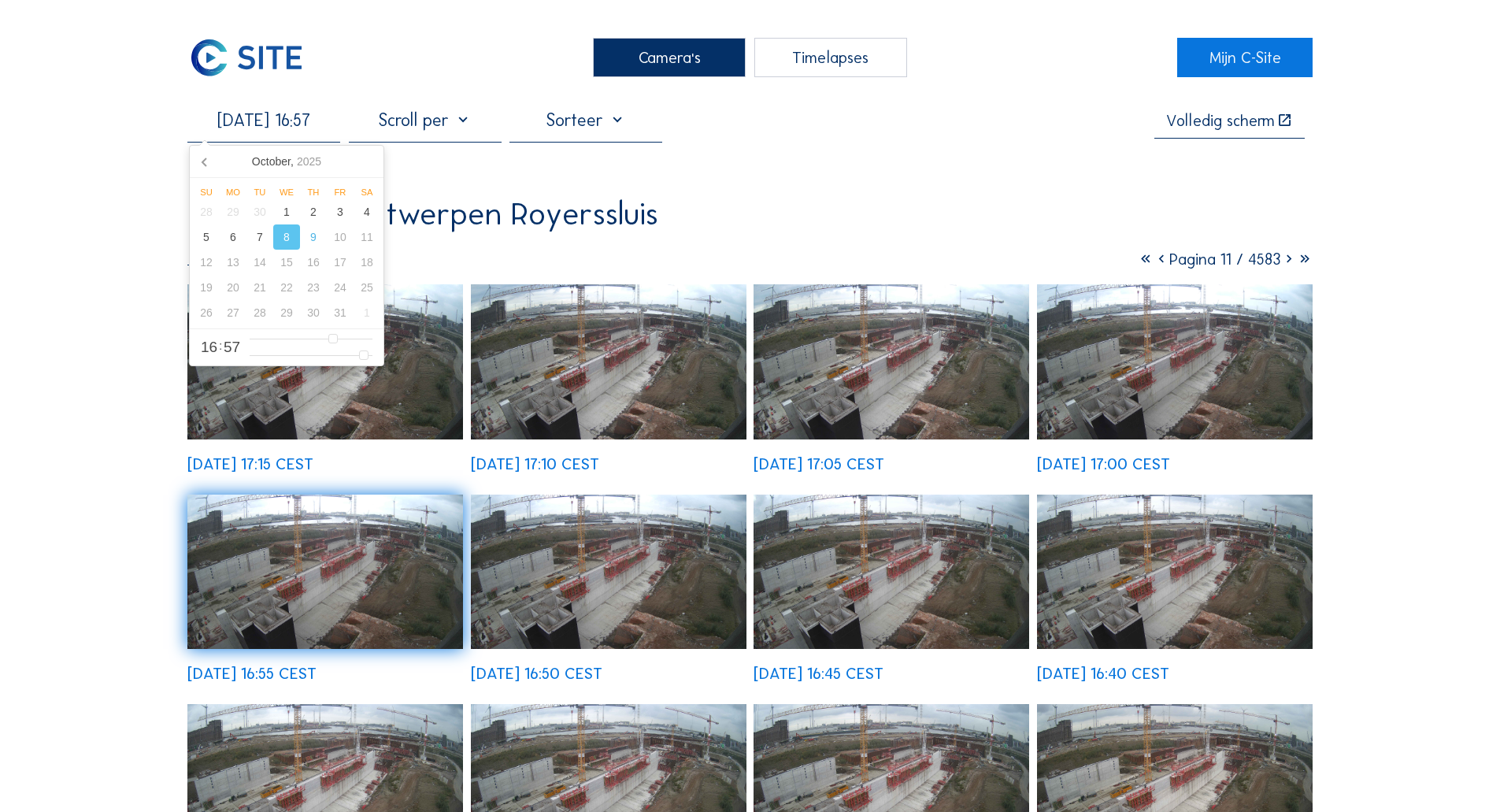
click at [311, 130] on input "[DATE] 16:57" at bounding box center [263, 120] width 153 height 21
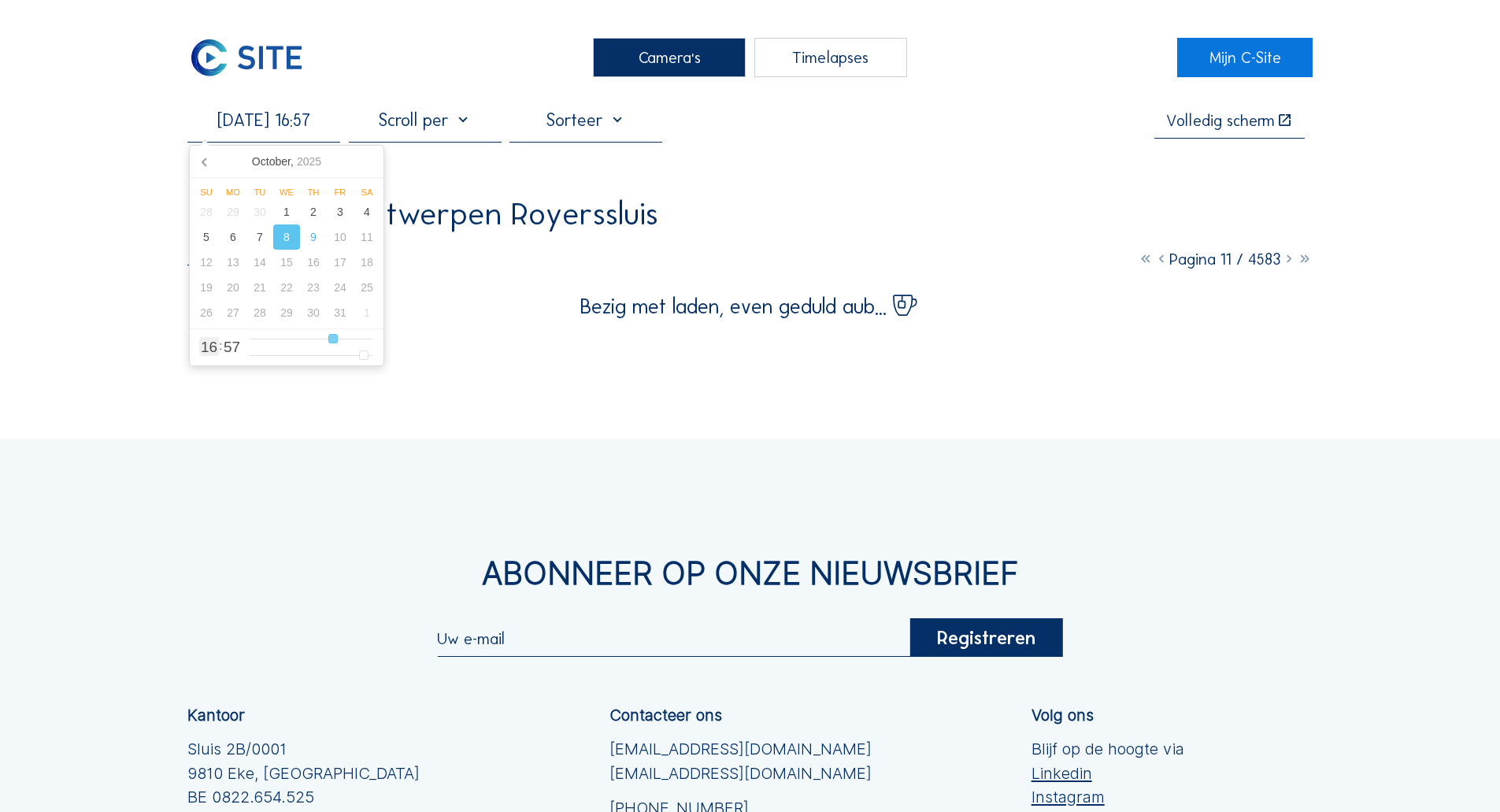
type input "[DATE] 18:57"
type input "18"
click at [341, 339] on input "range" at bounding box center [310, 339] width 122 height 13
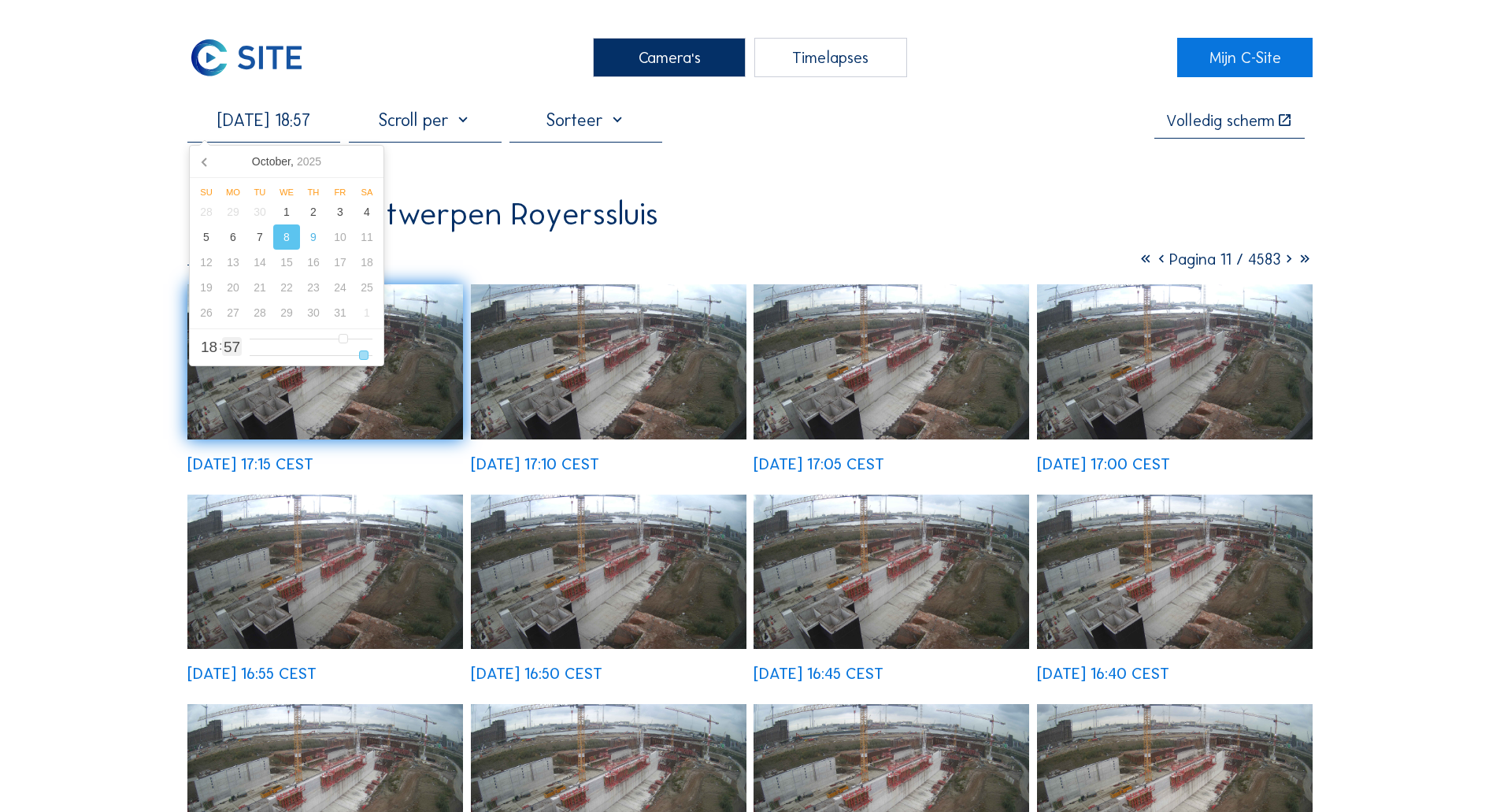
type input "[DATE] 18:48"
type input "48"
click at [346, 355] on input "range" at bounding box center [310, 355] width 122 height 13
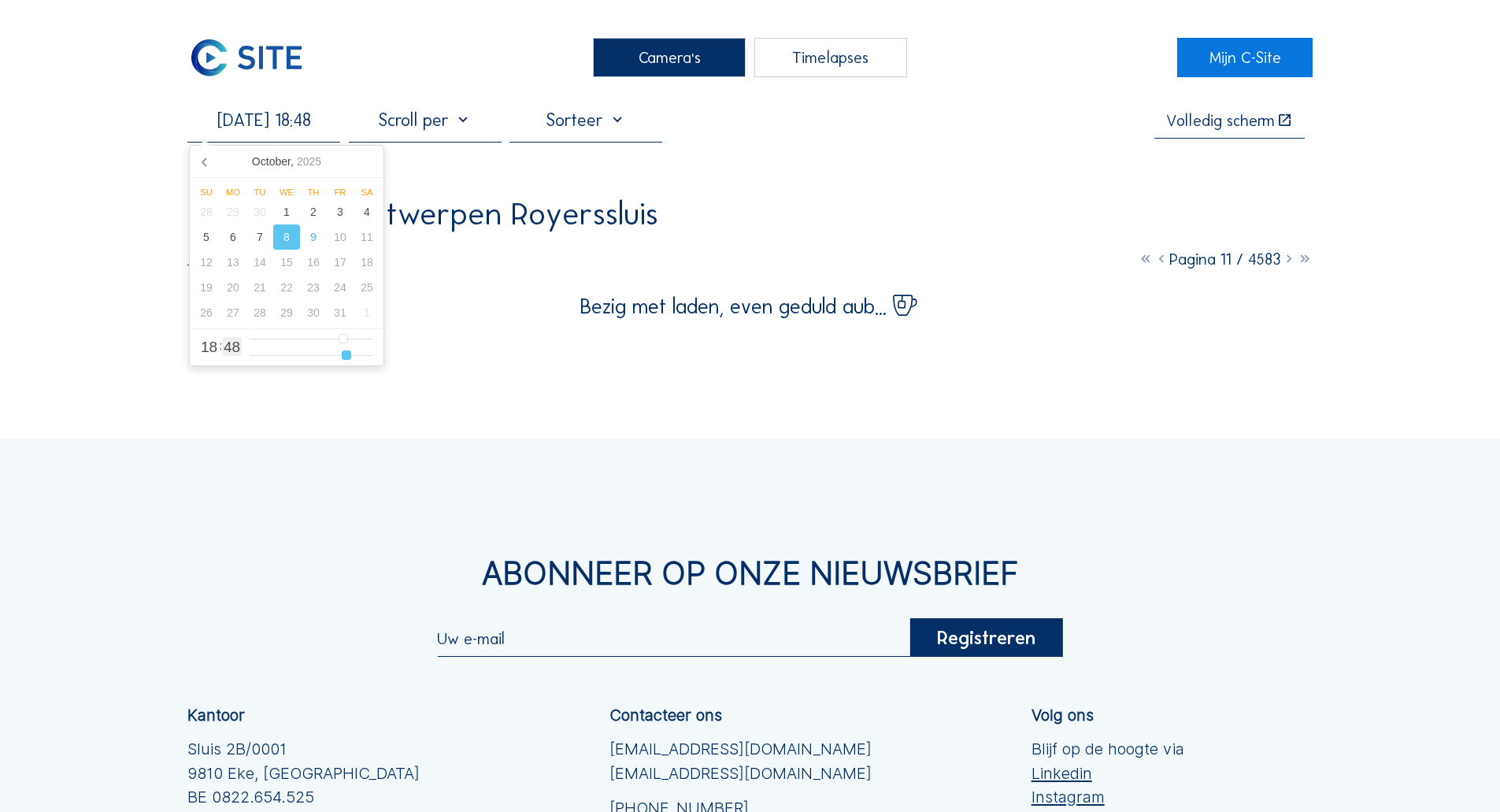
type input "[DATE] 18:30"
type input "30"
click at [312, 359] on input "range" at bounding box center [310, 355] width 122 height 13
type input "[DATE] 18:14"
type input "14"
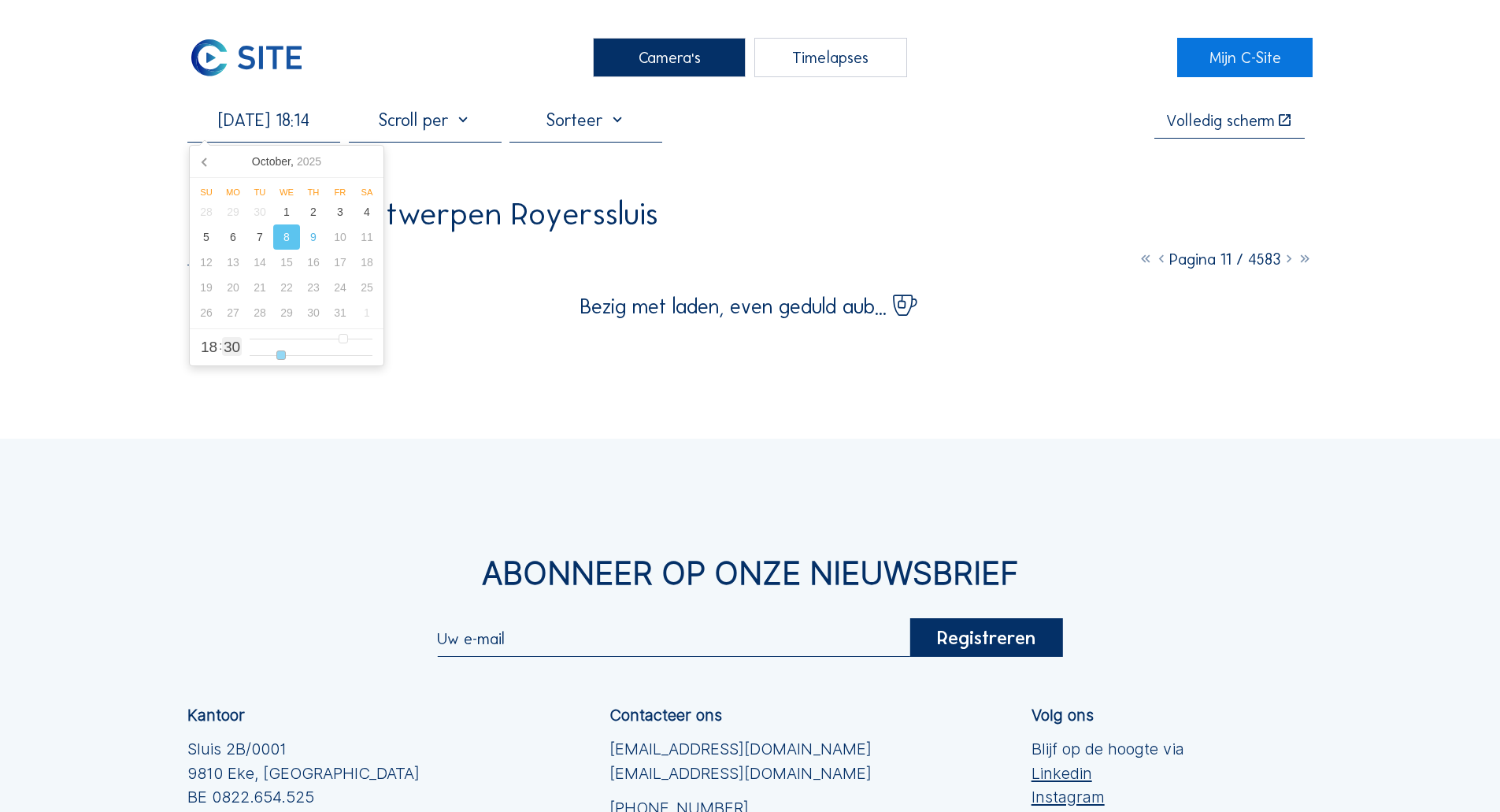
click at [280, 357] on input "range" at bounding box center [310, 355] width 122 height 13
type input "[DATE] 18:29"
type input "29"
type input "[DATE] 18:30"
type input "30"
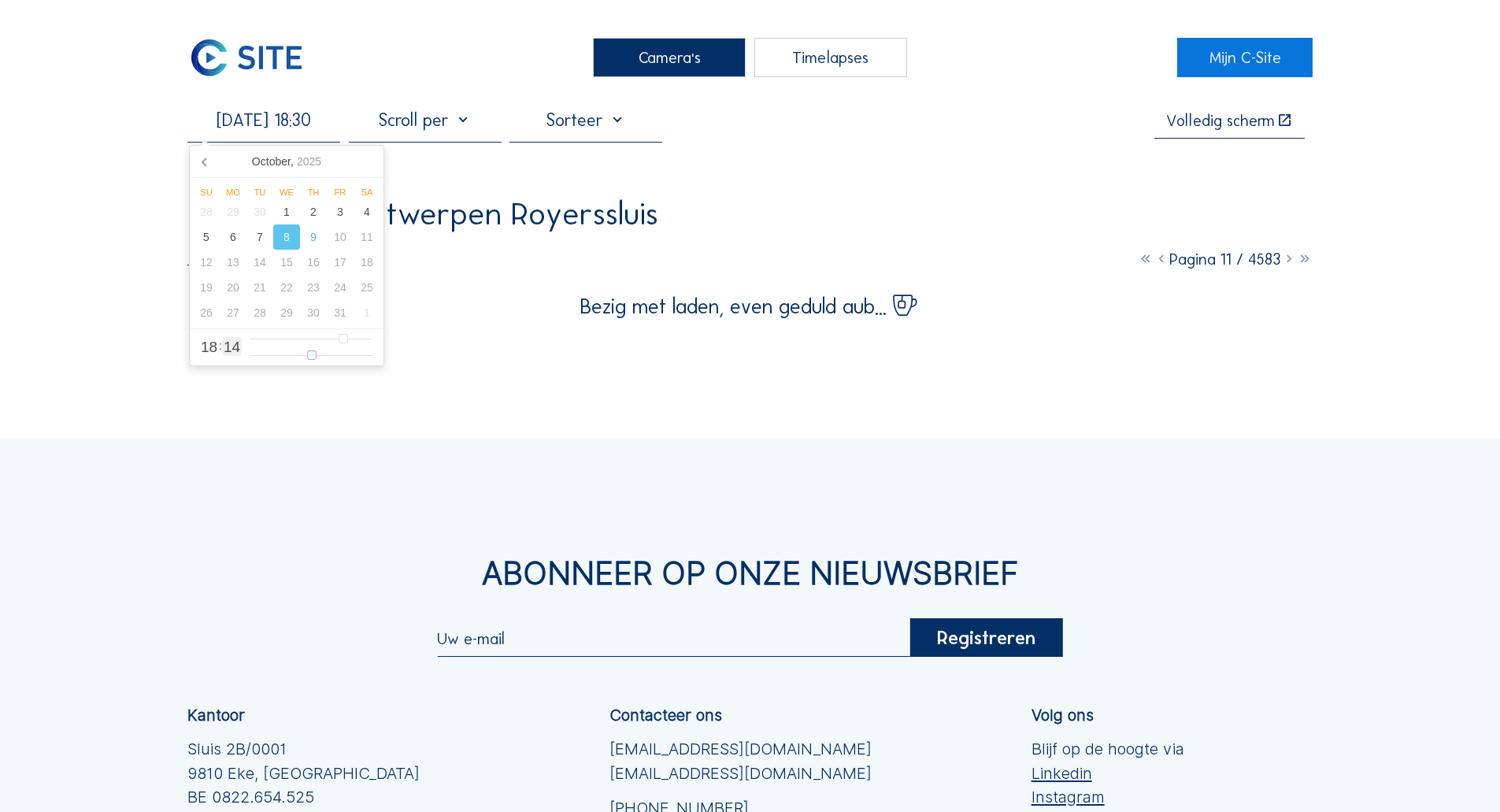
click at [312, 358] on input "range" at bounding box center [310, 355] width 122 height 13
click at [127, 296] on div "Camera's Timelapses Mijn C-Site [DATE] 18:30 Volledig scherm Rinkoniën / Antwer…" at bounding box center [750, 540] width 1500 height 1081
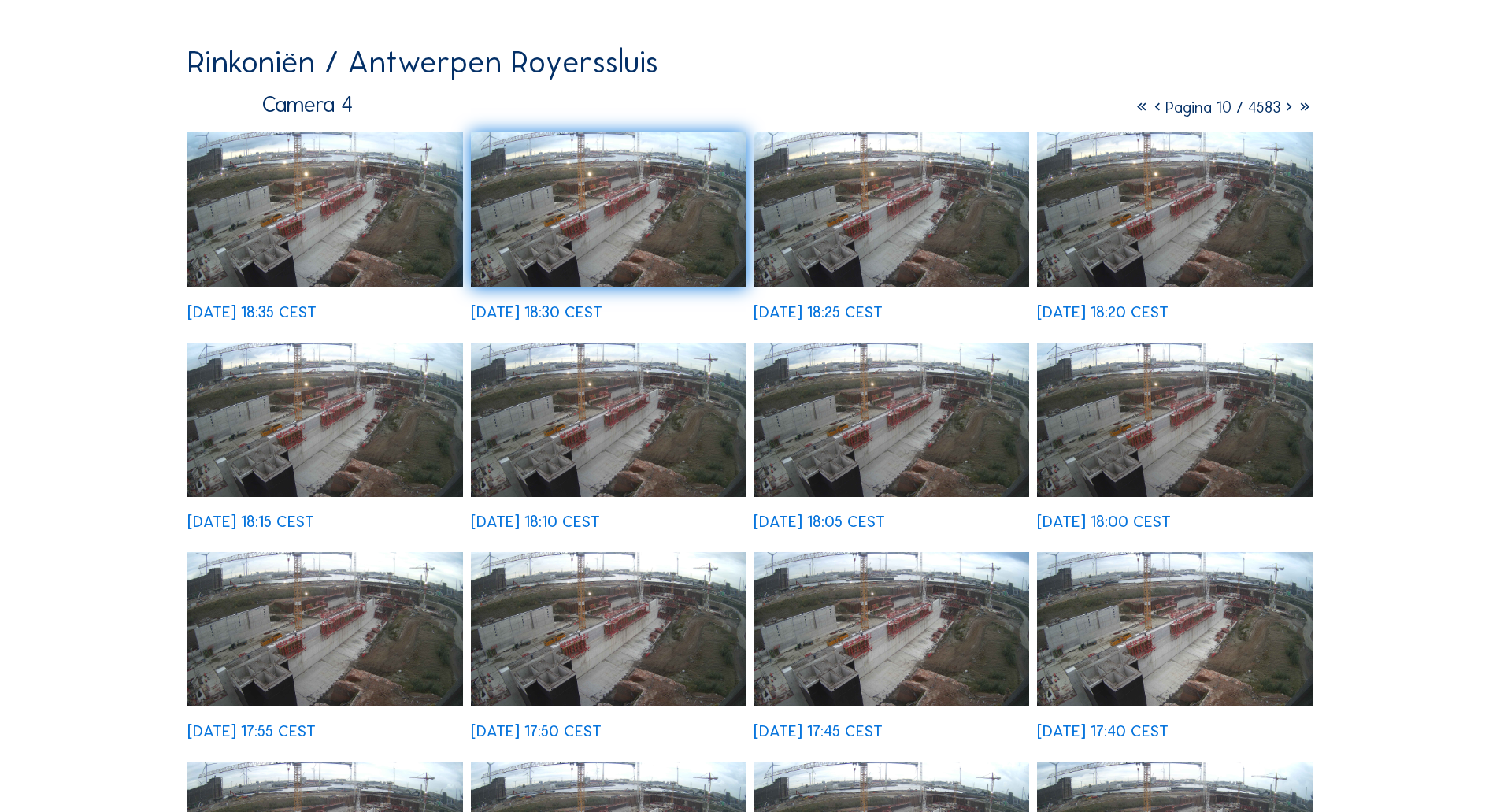
scroll to position [157, 0]
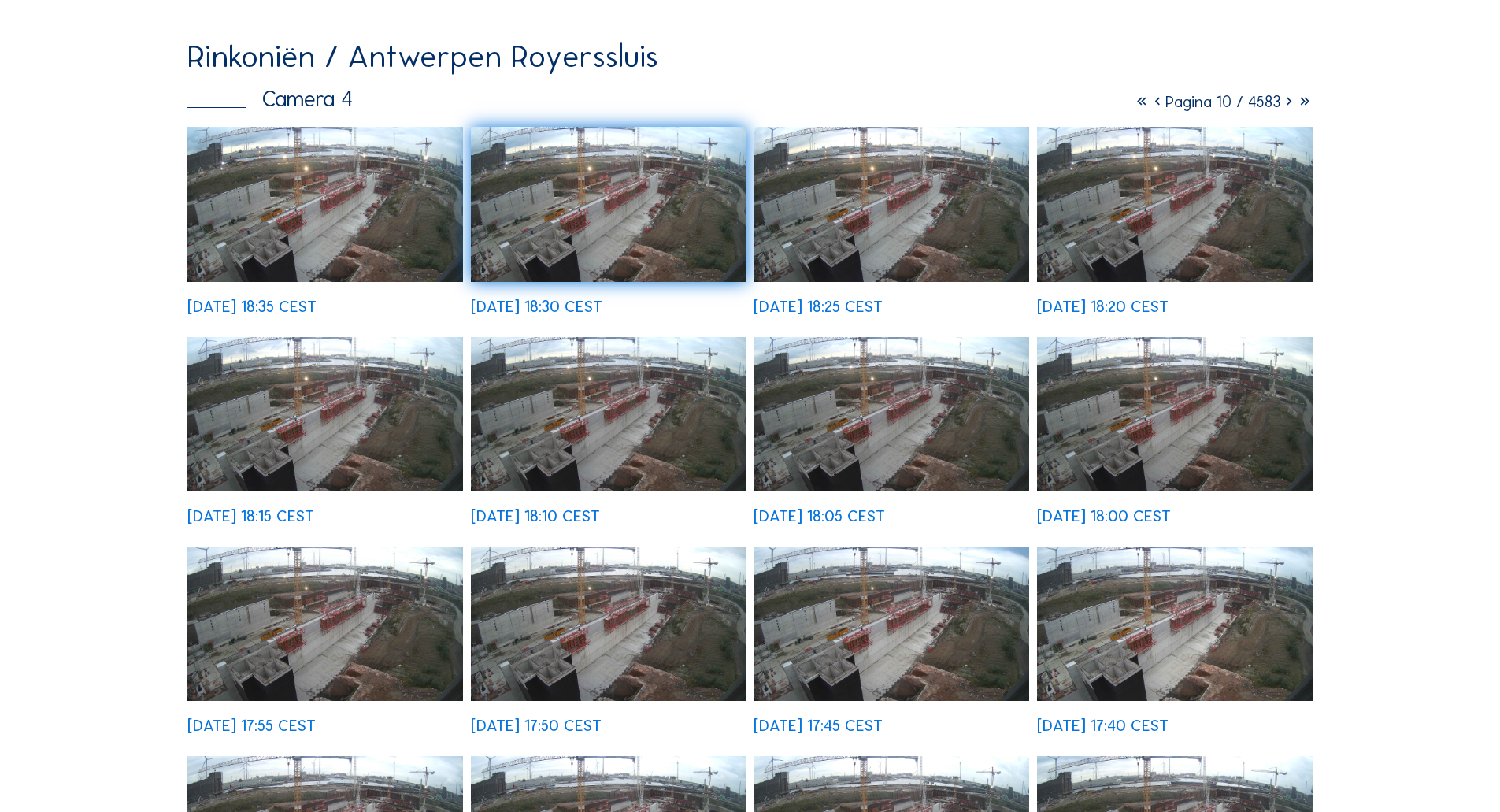
click at [558, 412] on img at bounding box center [609, 414] width 276 height 155
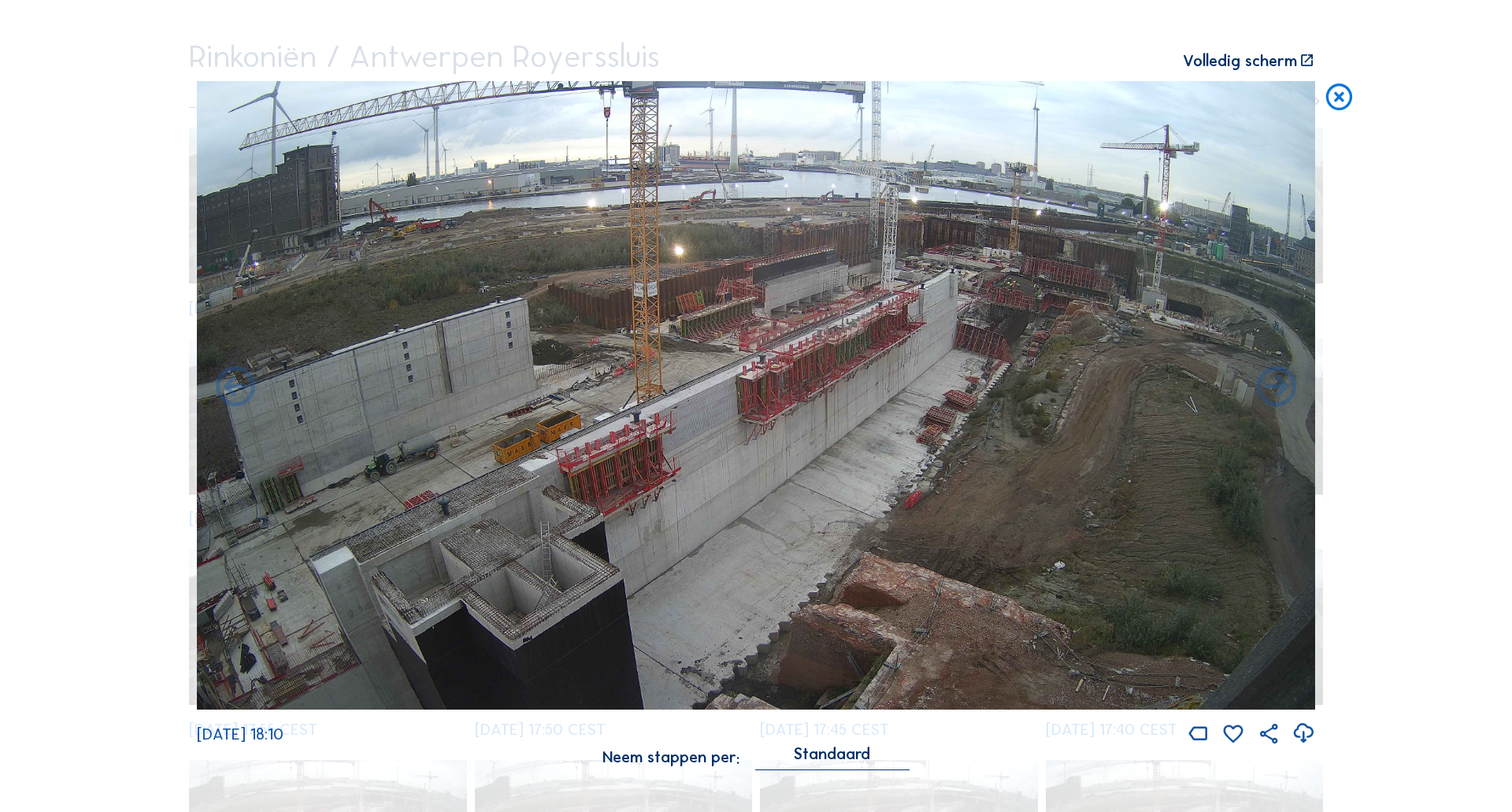
click at [1333, 102] on icon at bounding box center [1339, 97] width 32 height 33
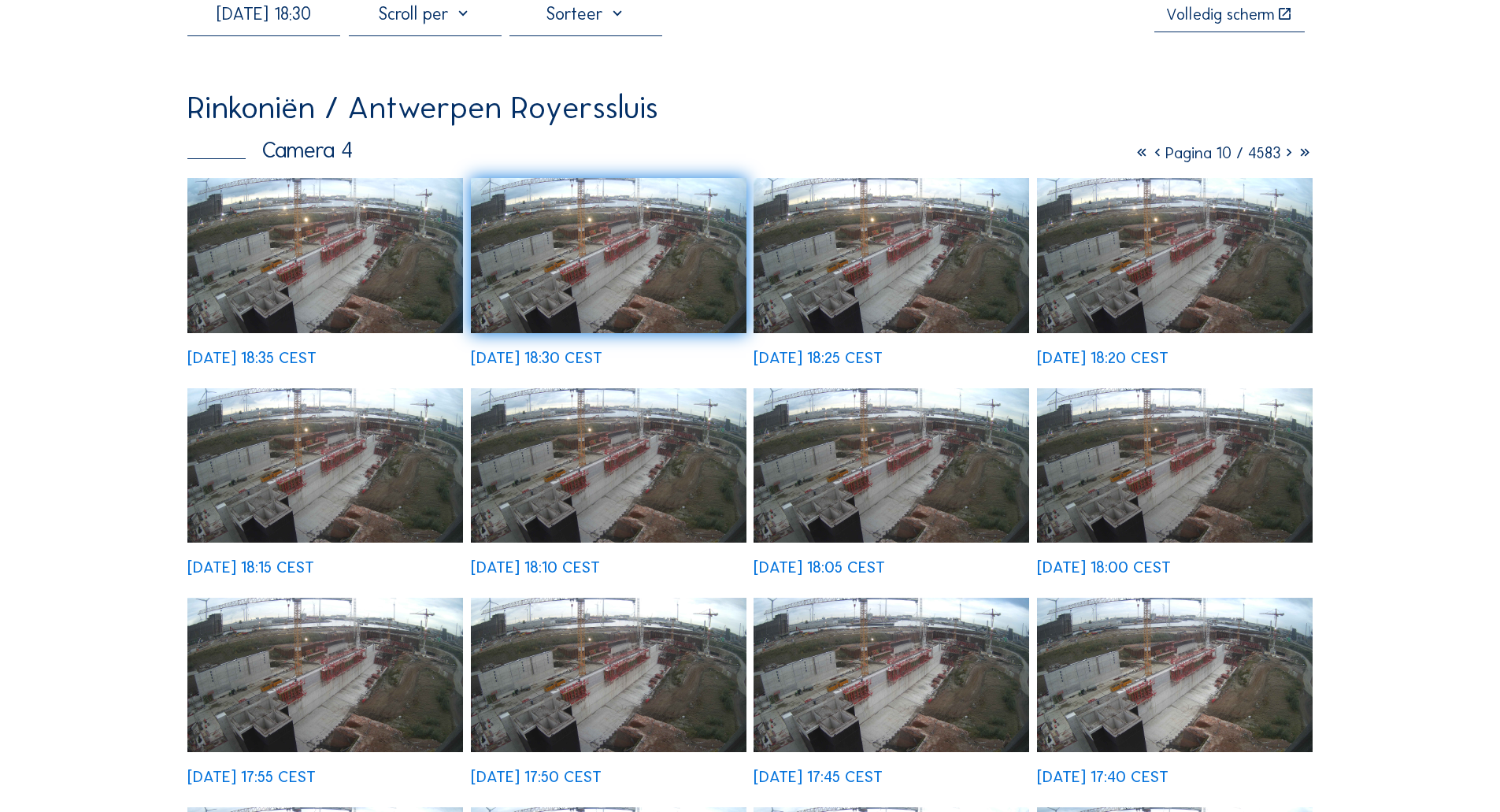
scroll to position [79, 0]
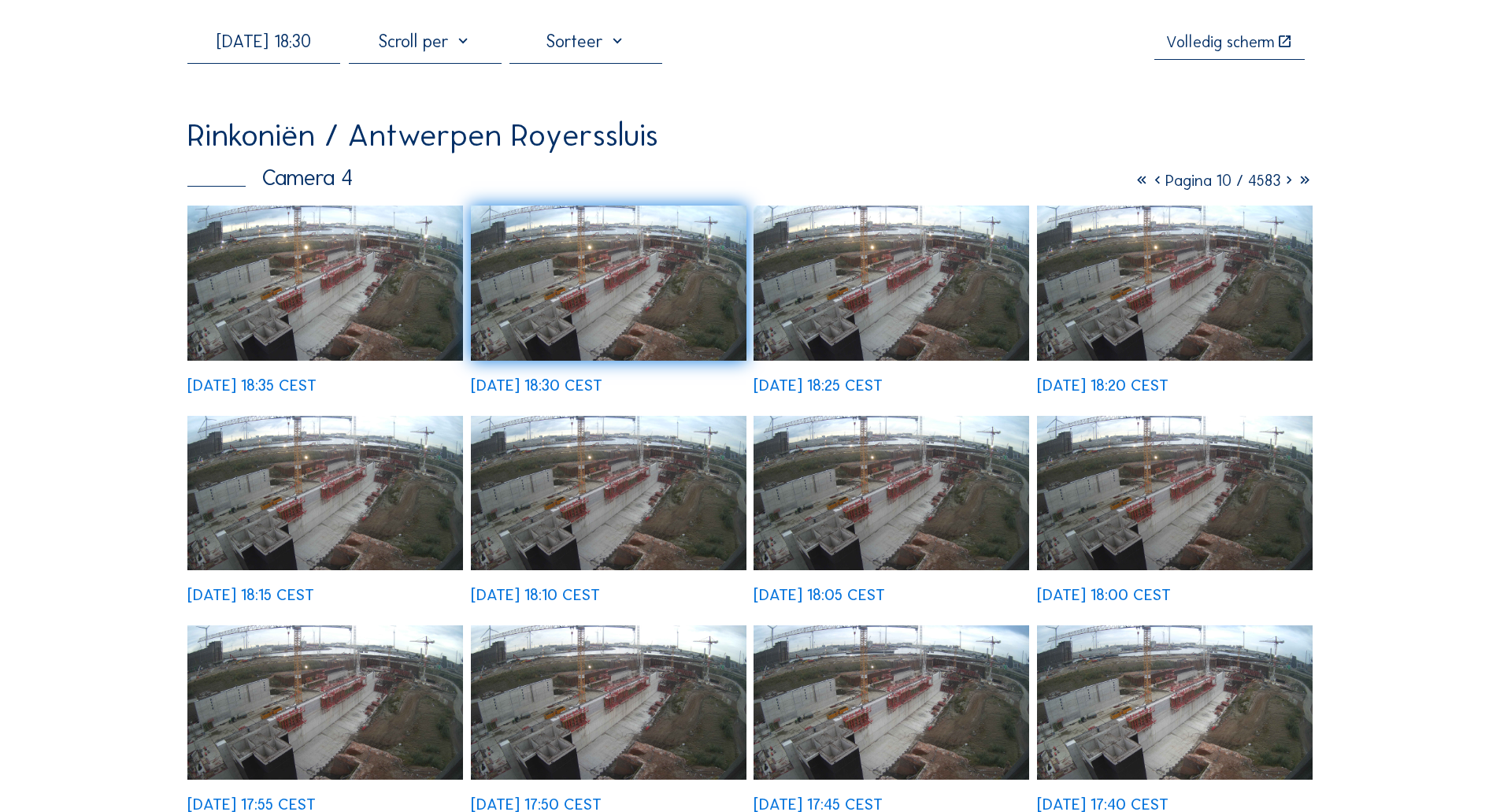
click at [660, 226] on img at bounding box center [609, 282] width 276 height 155
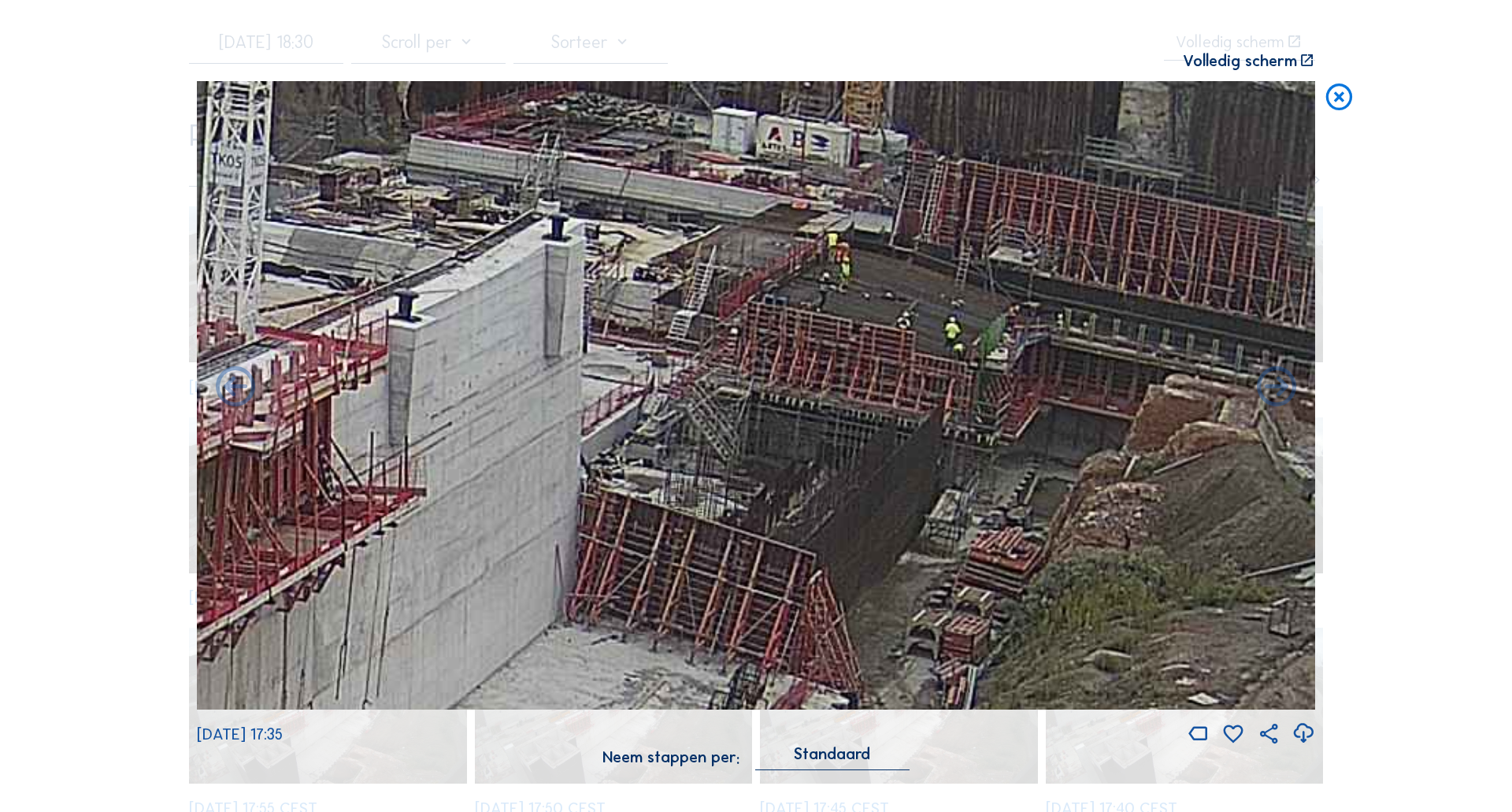
click at [1345, 101] on icon at bounding box center [1339, 97] width 32 height 33
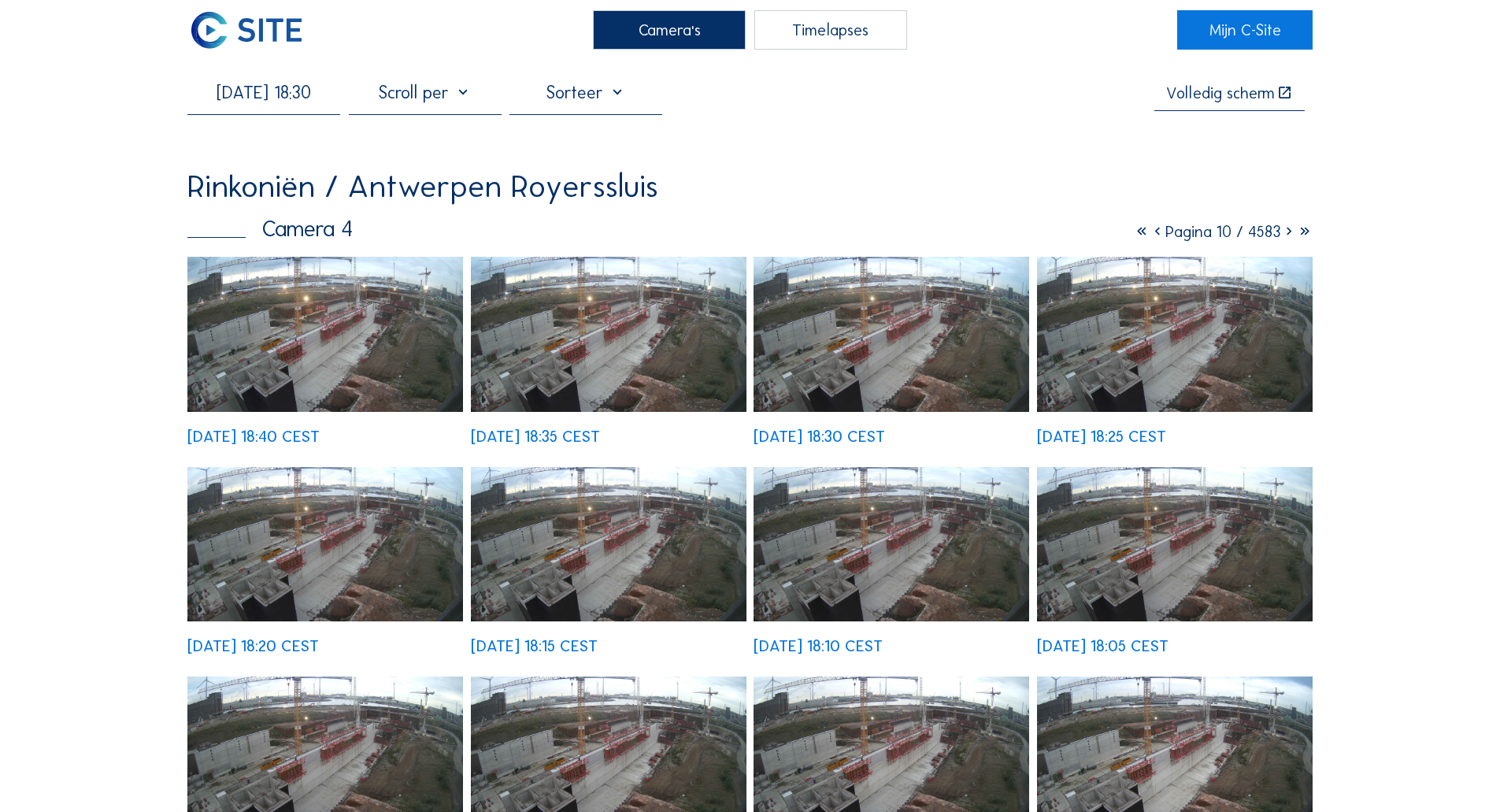
scroll to position [0, 0]
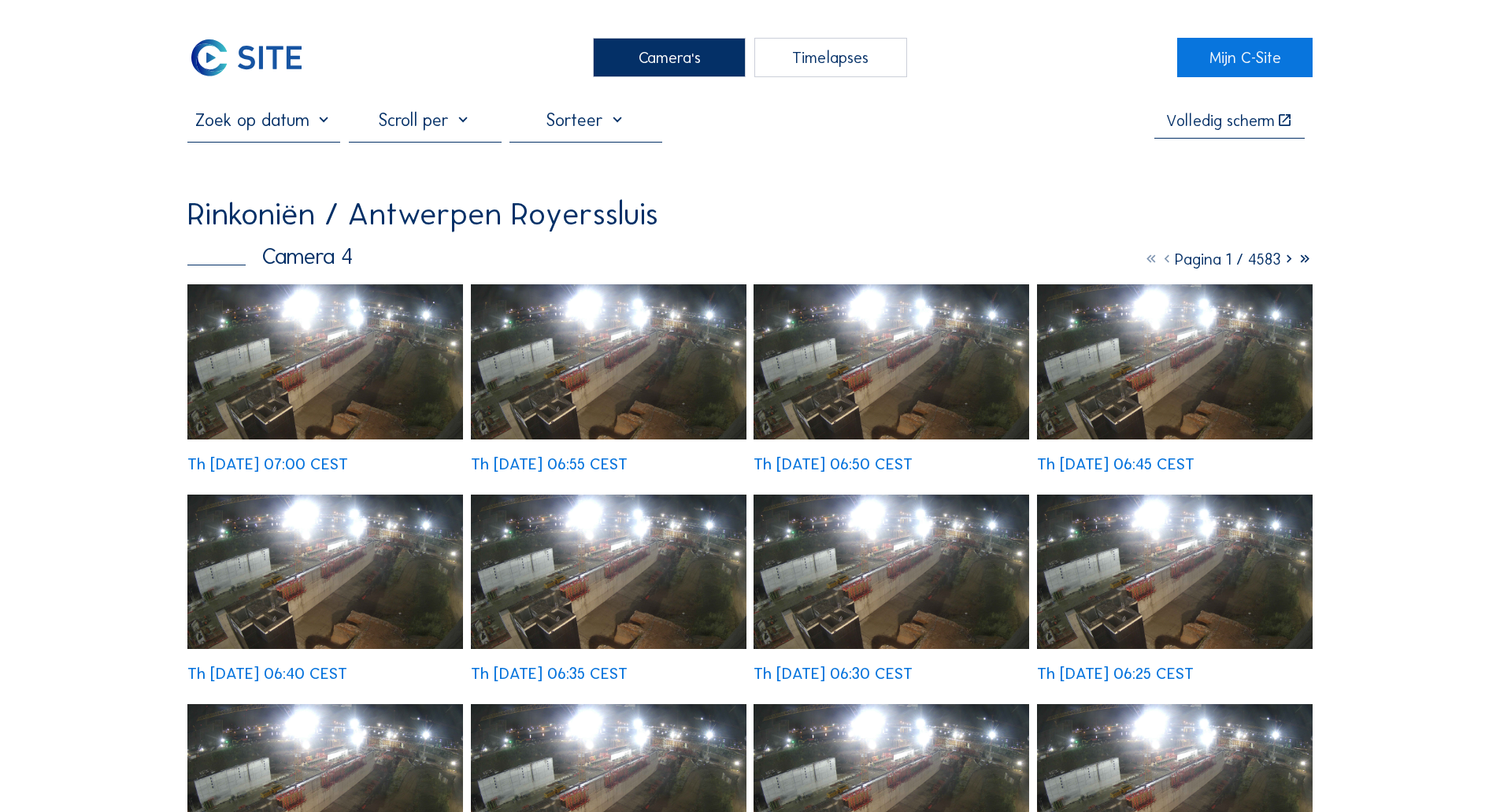
click at [358, 351] on img at bounding box center [325, 361] width 276 height 155
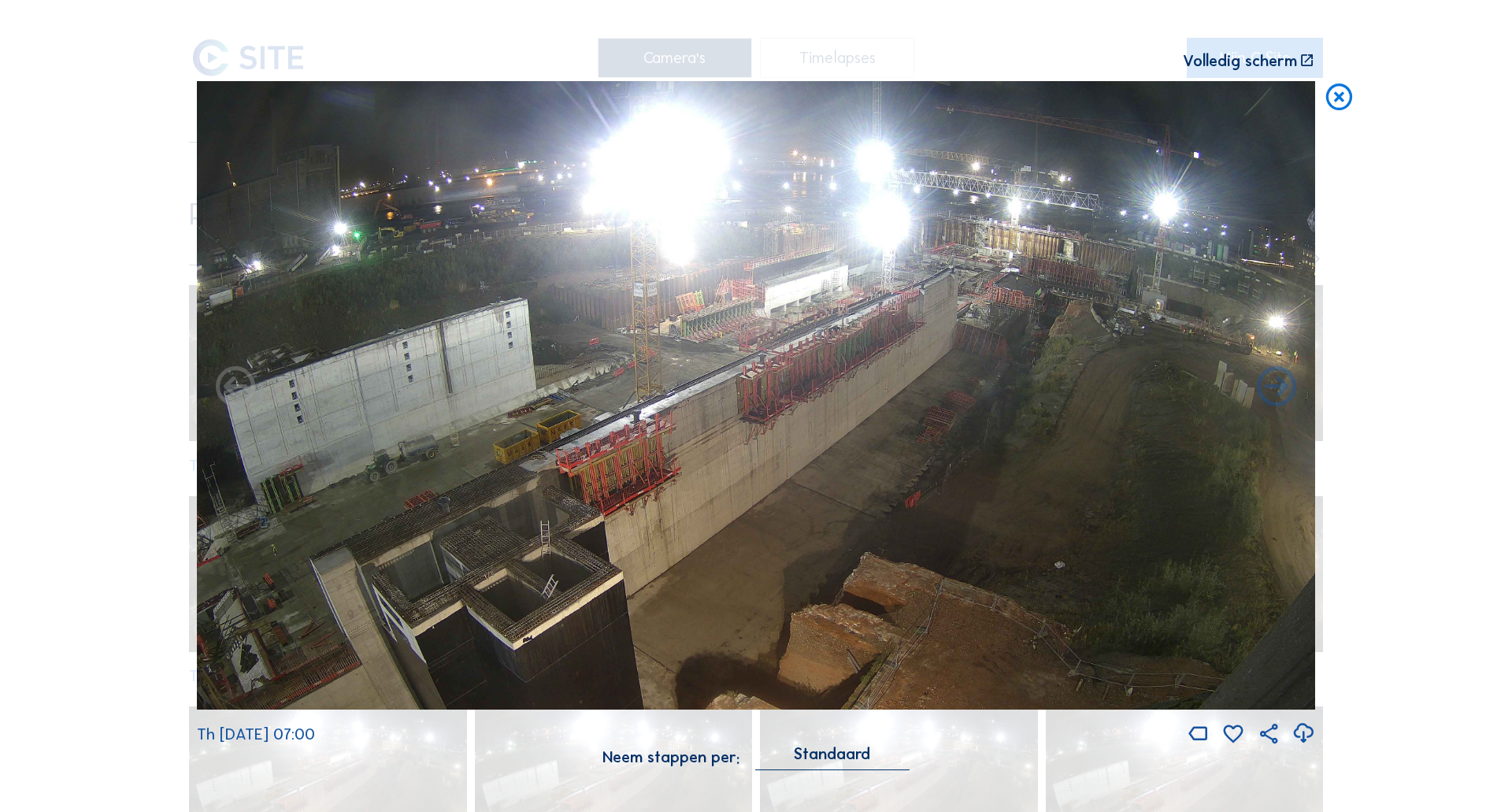
click at [1038, 270] on img at bounding box center [756, 395] width 1118 height 629
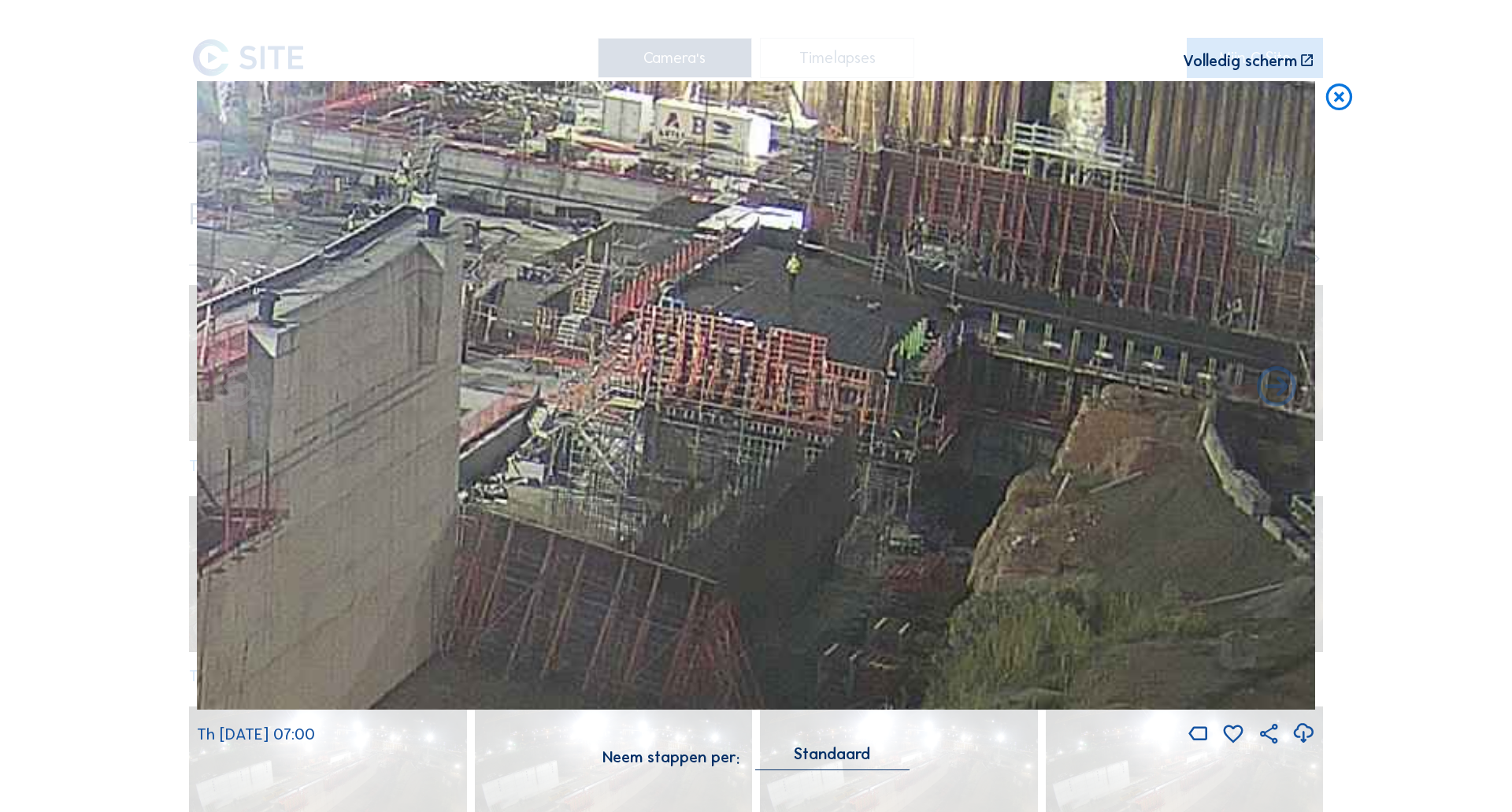
drag, startPoint x: 863, startPoint y: 300, endPoint x: 704, endPoint y: 329, distance: 161.6
click at [704, 329] on img at bounding box center [756, 395] width 1118 height 629
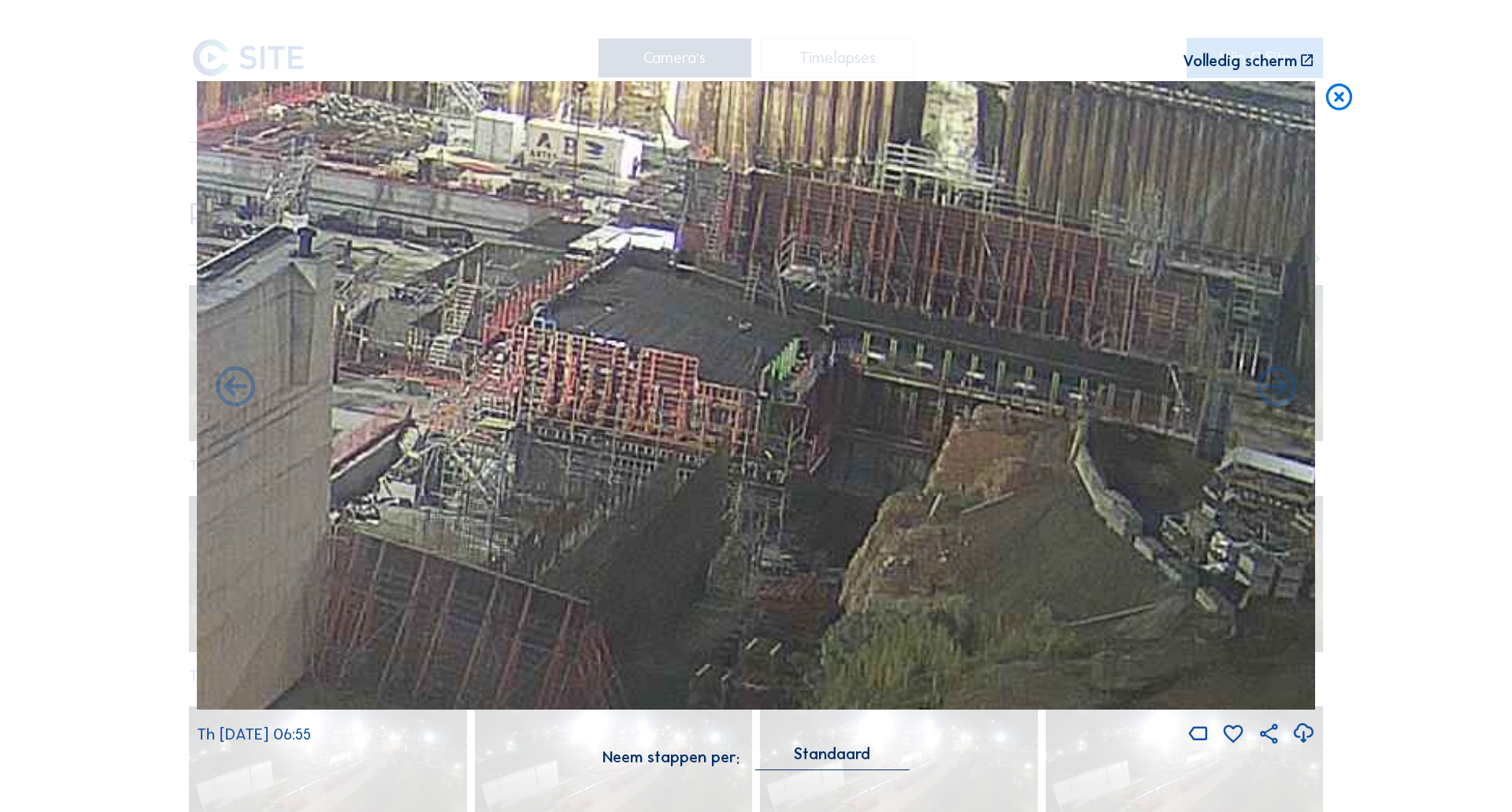
click at [1327, 111] on icon at bounding box center [1339, 97] width 32 height 33
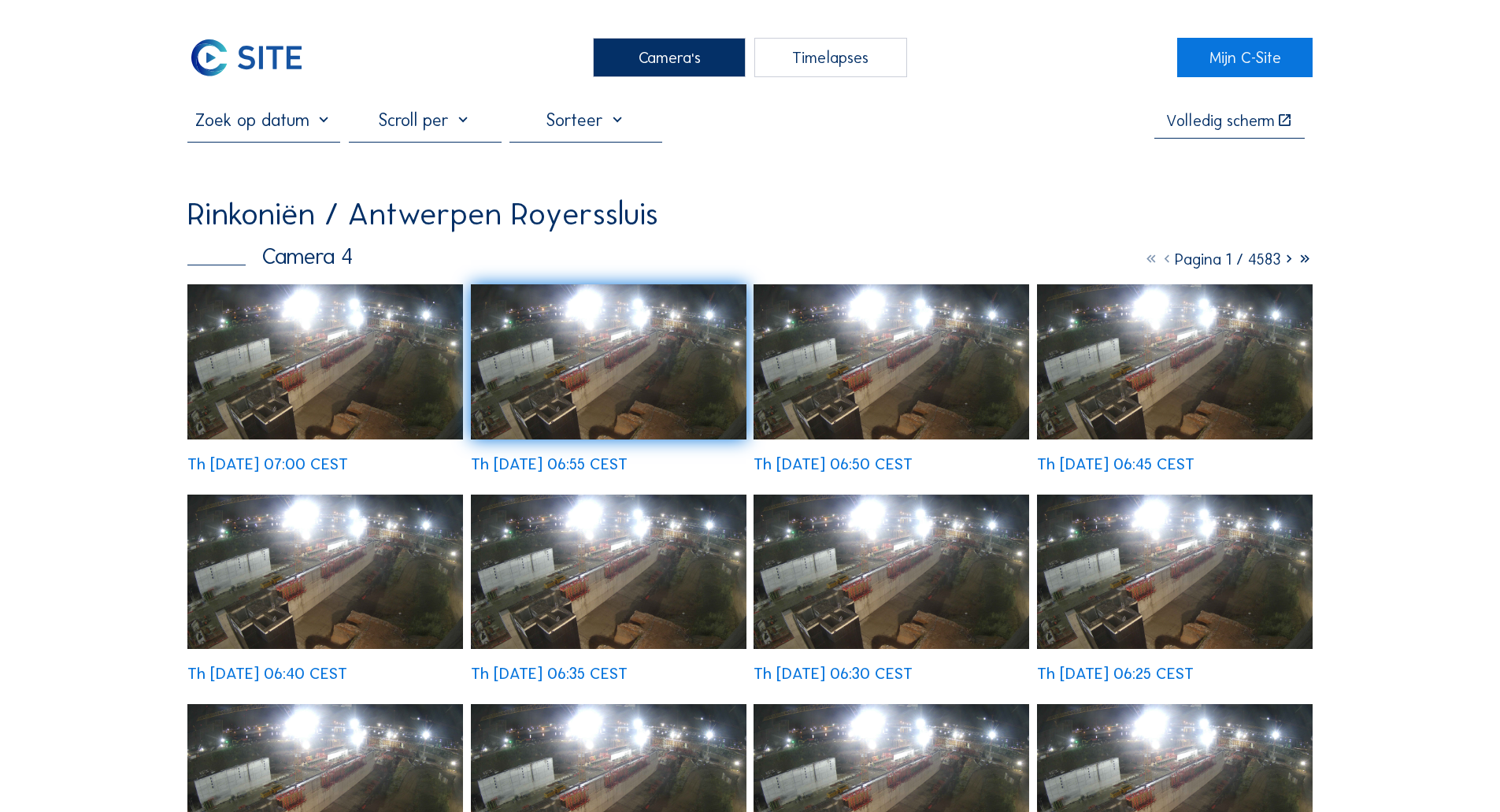
click at [666, 48] on div "Camera's" at bounding box center [669, 57] width 153 height 39
